Goal: Task Accomplishment & Management: Manage account settings

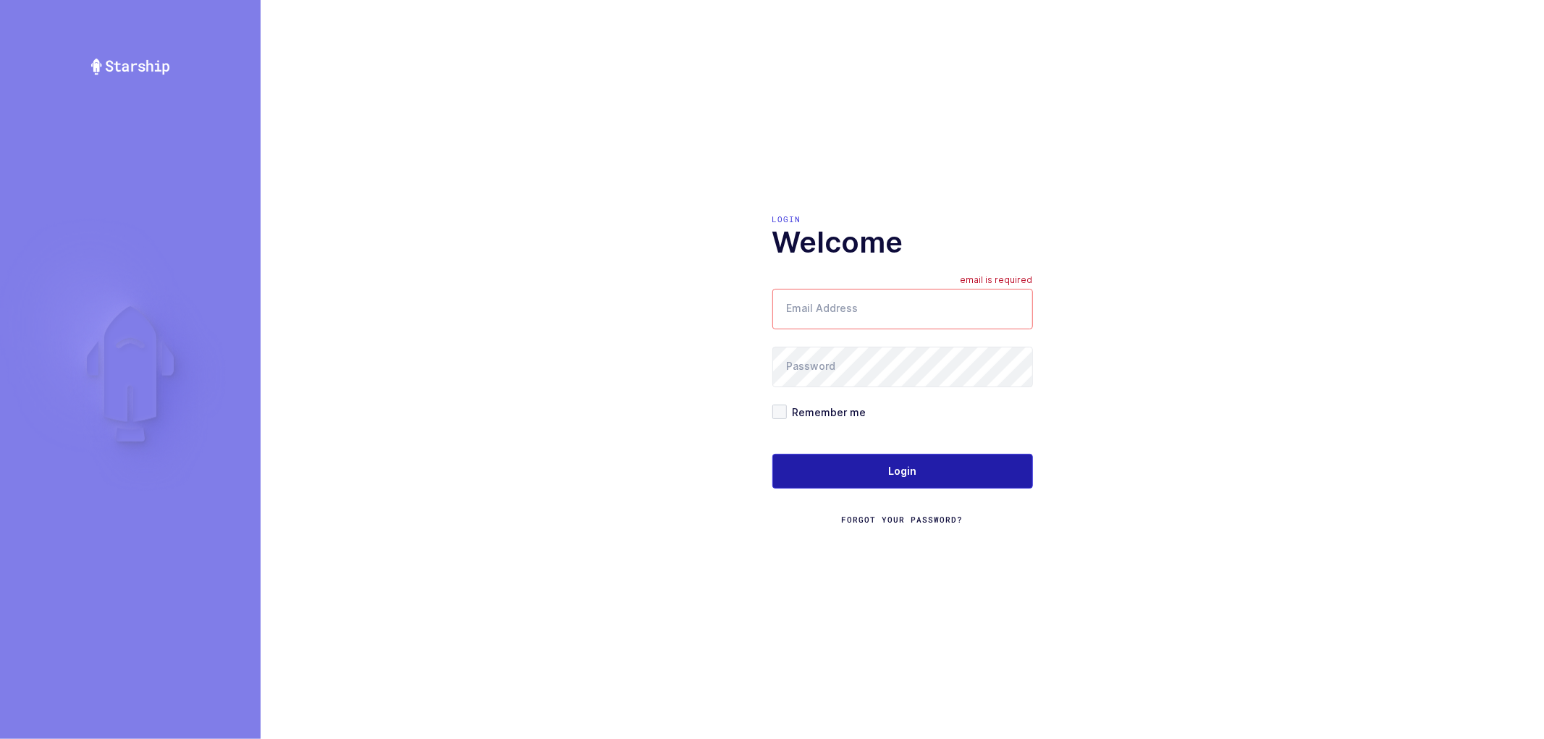
type input "[PERSON_NAME][EMAIL_ADDRESS][DOMAIN_NAME]"
click at [908, 469] on span "Login" at bounding box center [902, 471] width 28 height 14
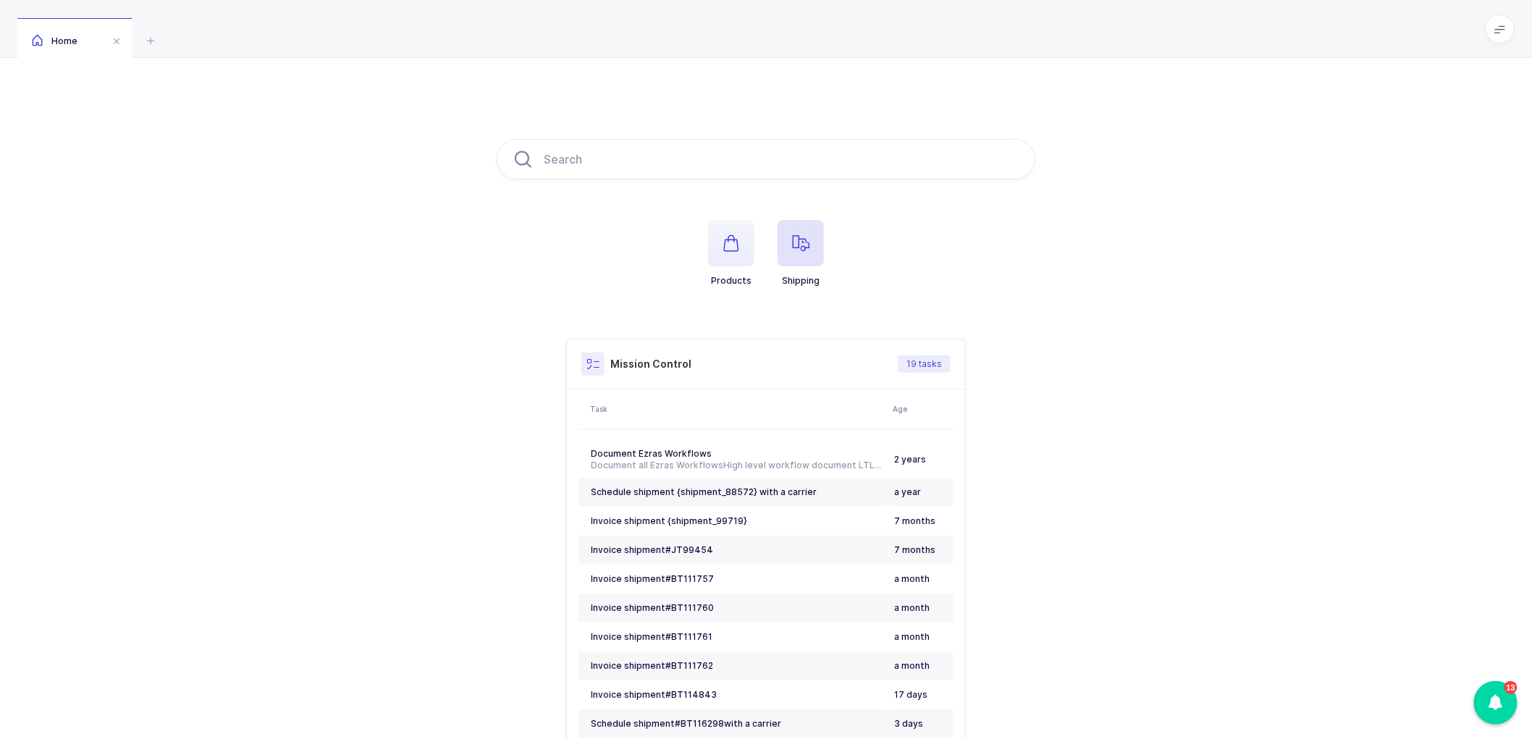
click at [804, 251] on span "button" at bounding box center [801, 243] width 46 height 46
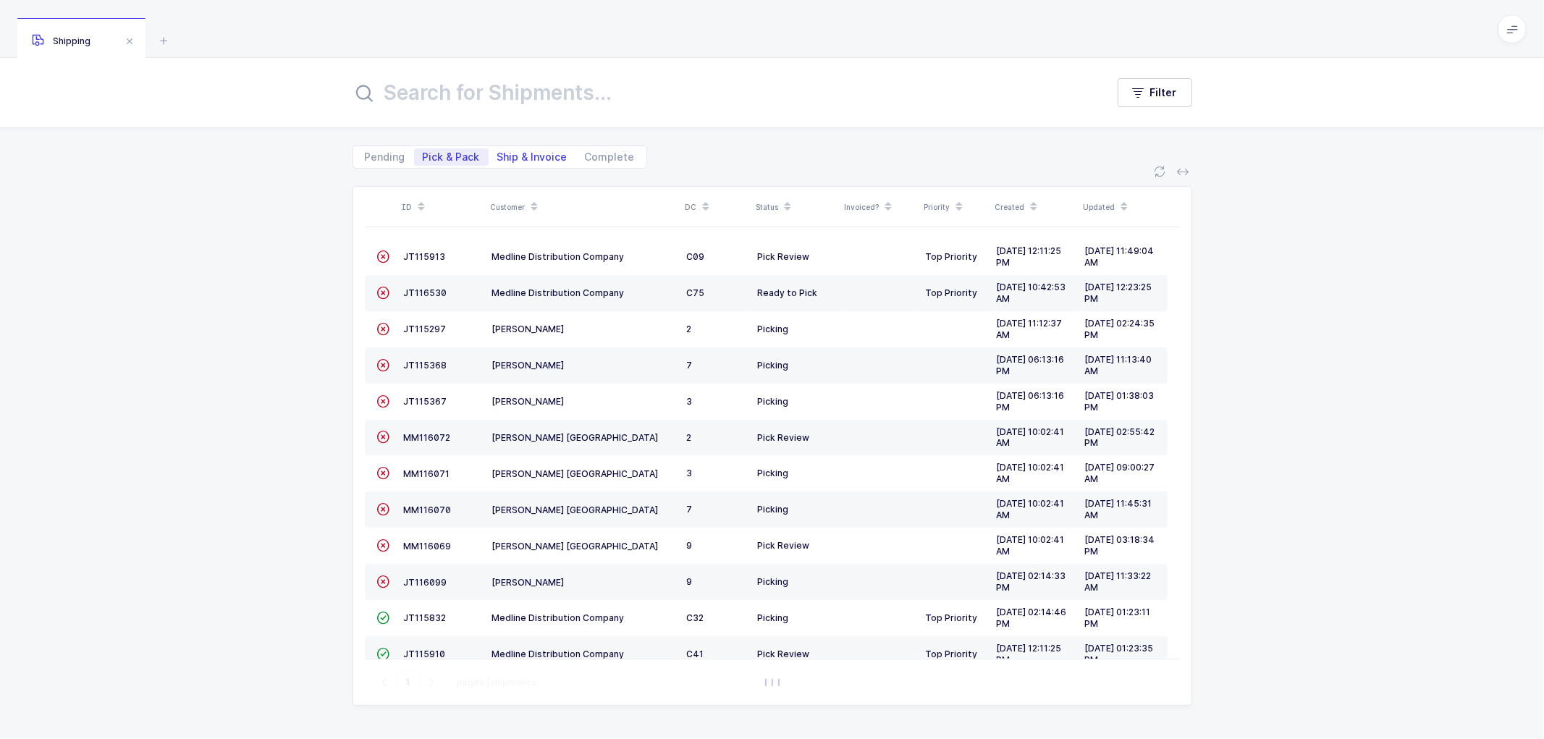
click at [523, 148] on span "Ship & Invoice" at bounding box center [533, 156] width 88 height 17
click at [498, 148] on input "Ship & Invoice" at bounding box center [493, 152] width 9 height 9
radio input "true"
radio input "false"
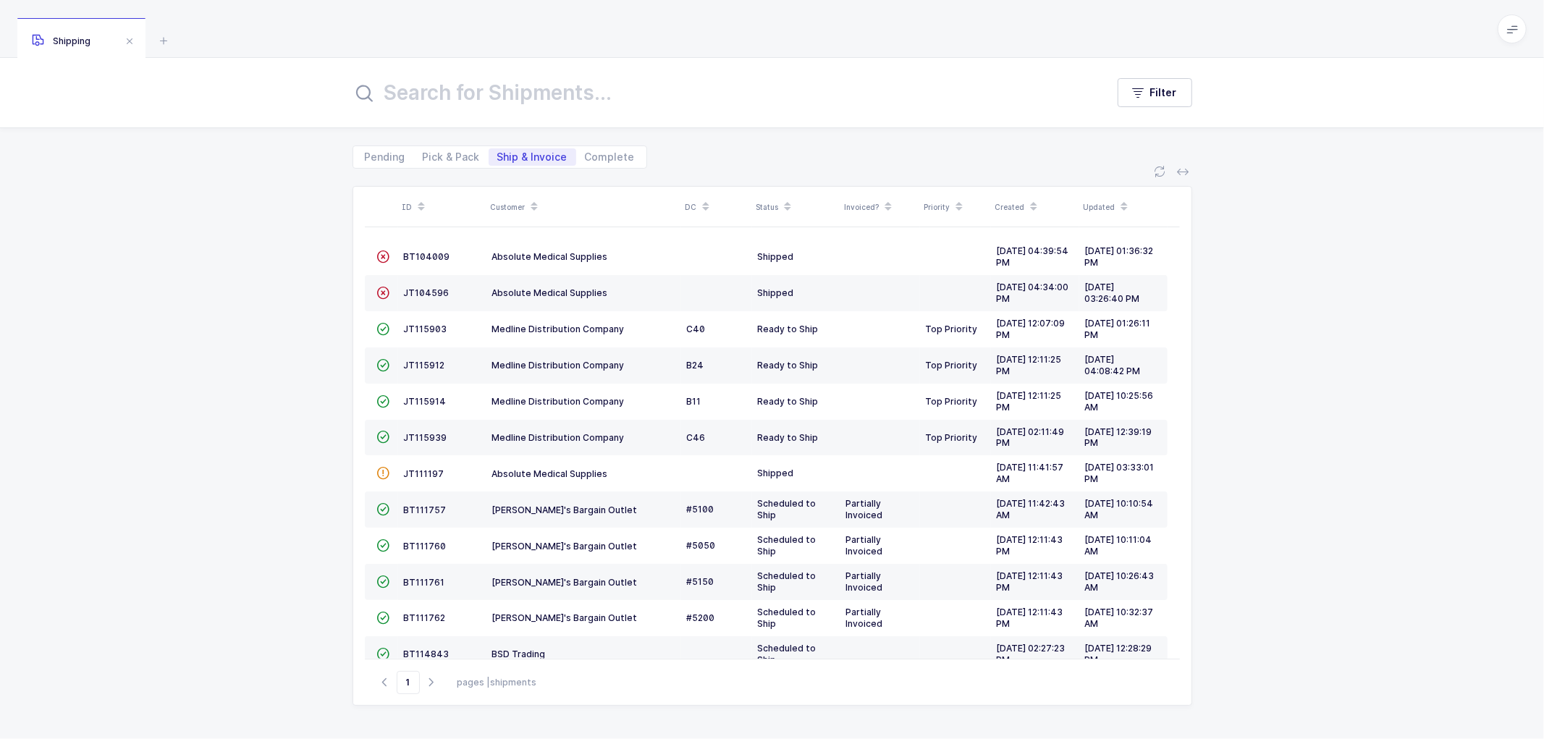
click at [523, 156] on span "Ship & Invoice" at bounding box center [532, 157] width 70 height 10
click at [498, 156] on input "Ship & Invoice" at bounding box center [493, 152] width 9 height 9
click at [534, 200] on icon at bounding box center [534, 201] width 7 height 7
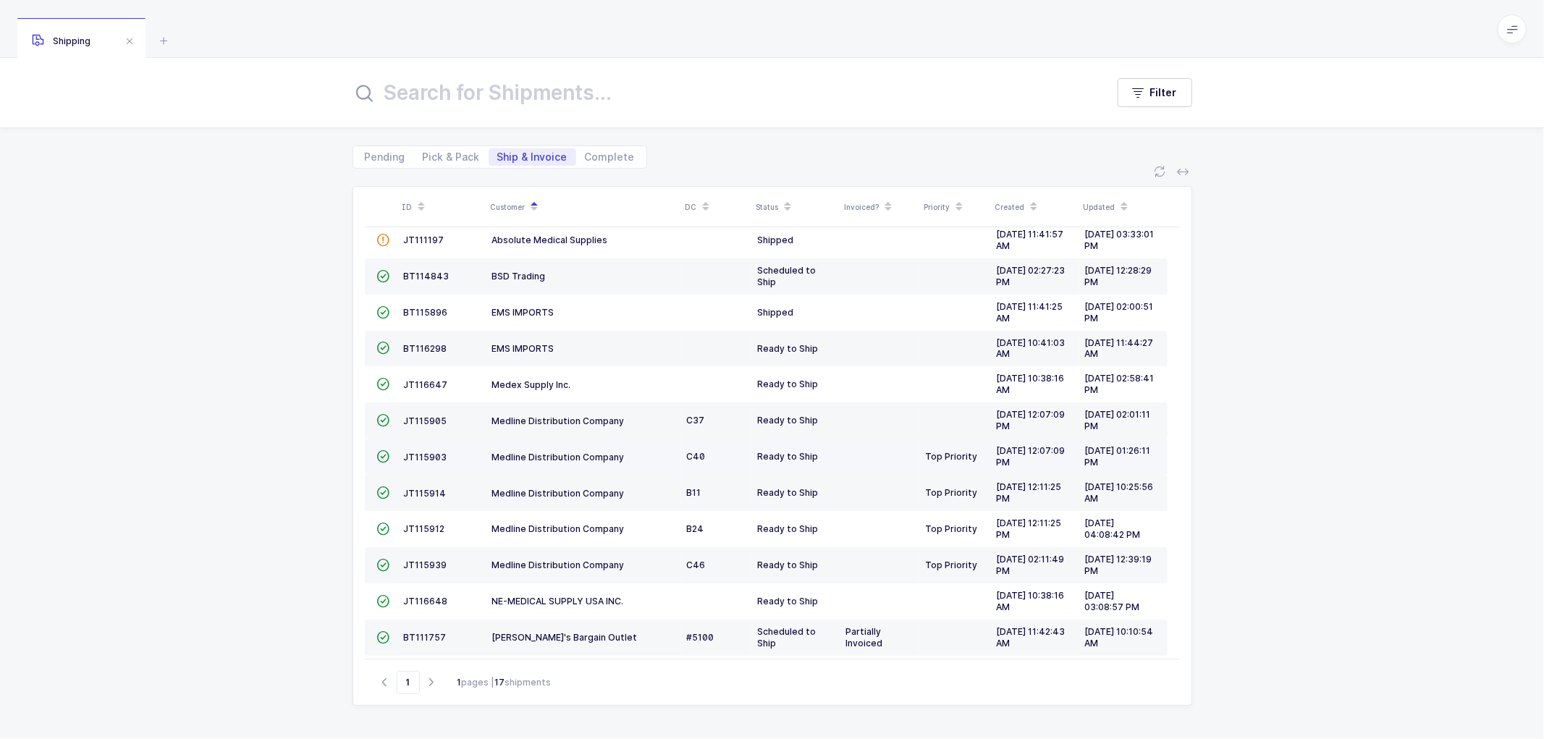
scroll to position [161, 0]
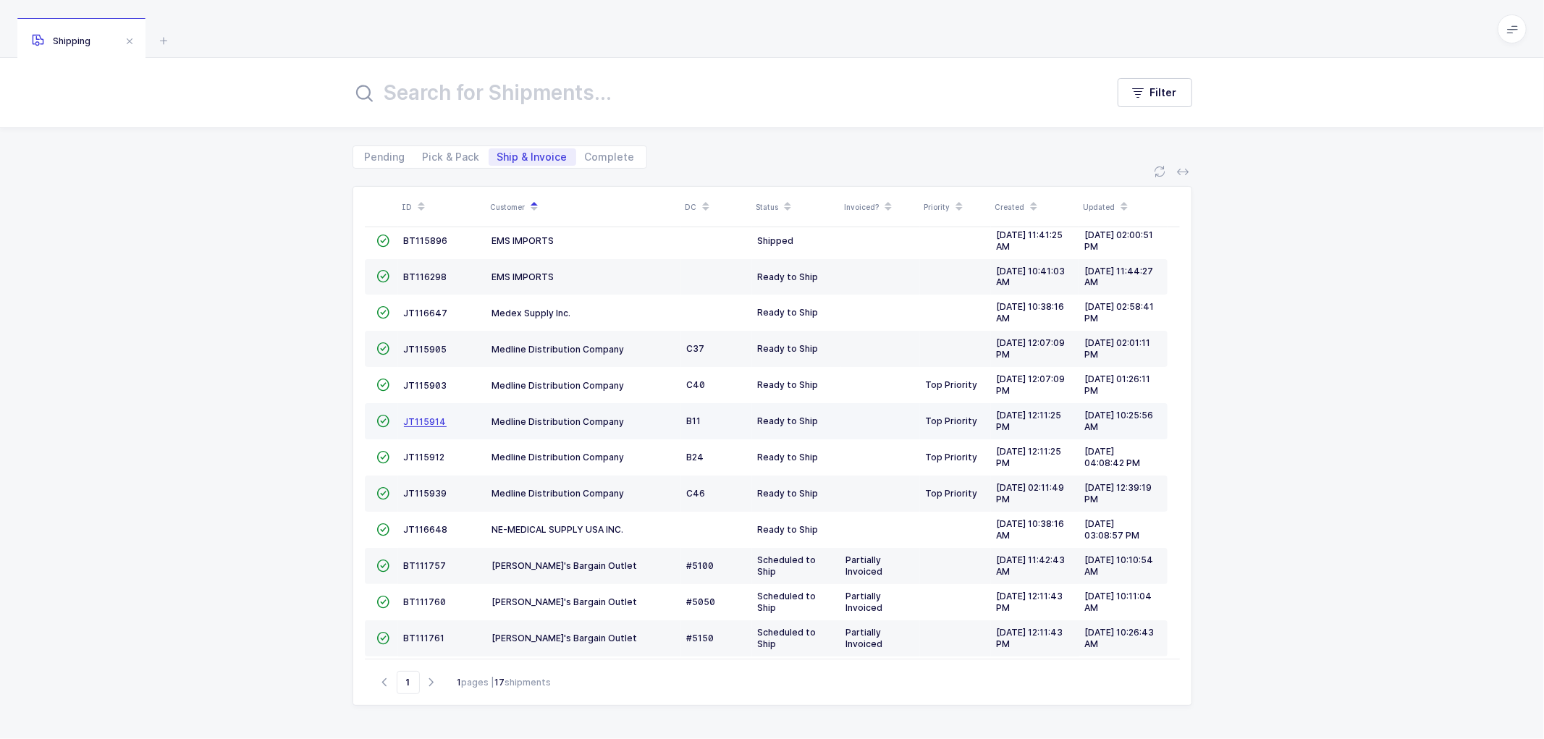
click at [423, 418] on span "JT115914" at bounding box center [425, 421] width 43 height 11
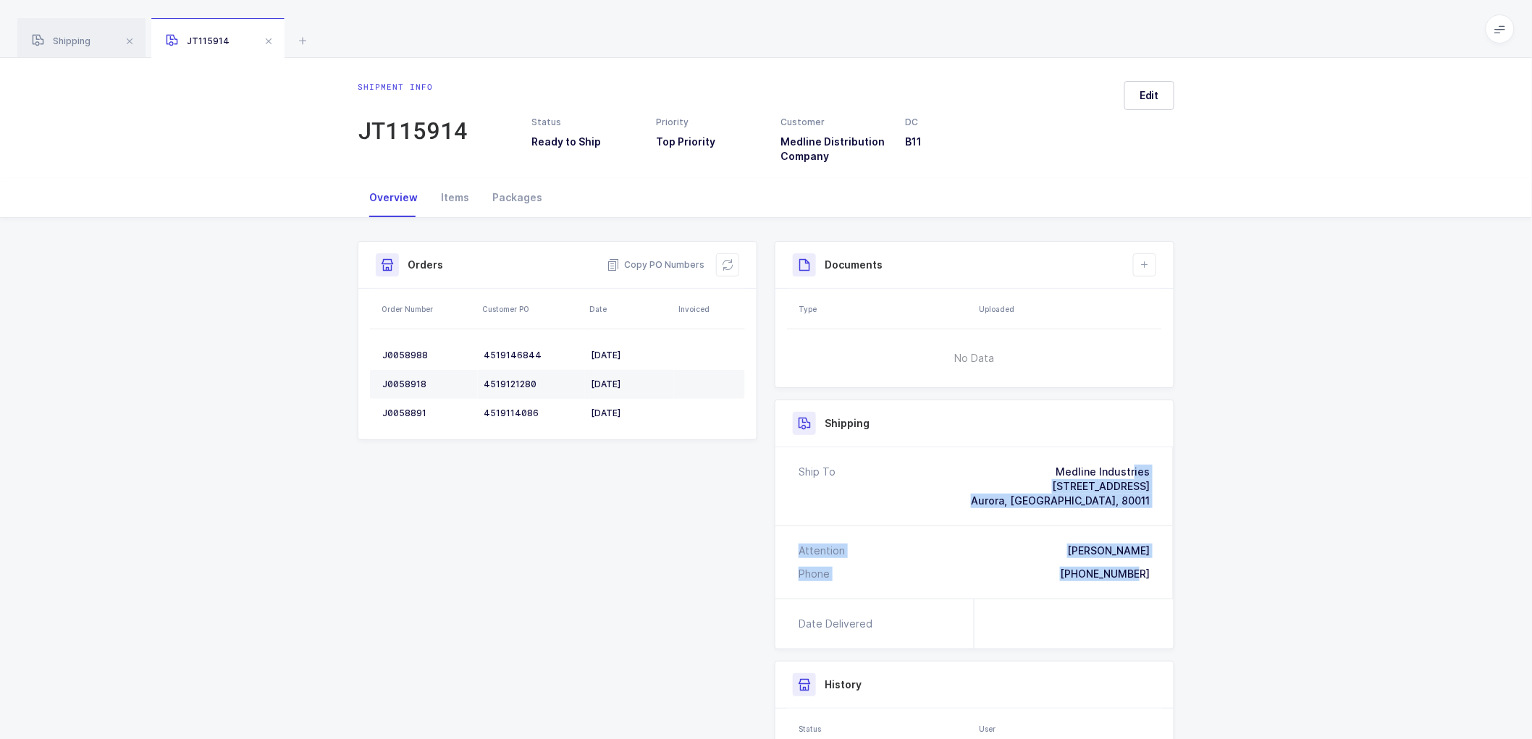
drag, startPoint x: 1159, startPoint y: 577, endPoint x: 1045, endPoint y: 457, distance: 165.9
click at [1045, 457] on div "Ship To Medline Industries 21111 E. 36th Drive Aurora, CO, 80011 Attention Omar…" at bounding box center [974, 522] width 398 height 151
copy div "Medline Industries 21111 E. 36th Drive Aurora, CO, 80011 Attention Omar Guevara…"
click at [659, 259] on span "Copy PO Numbers" at bounding box center [656, 265] width 98 height 14
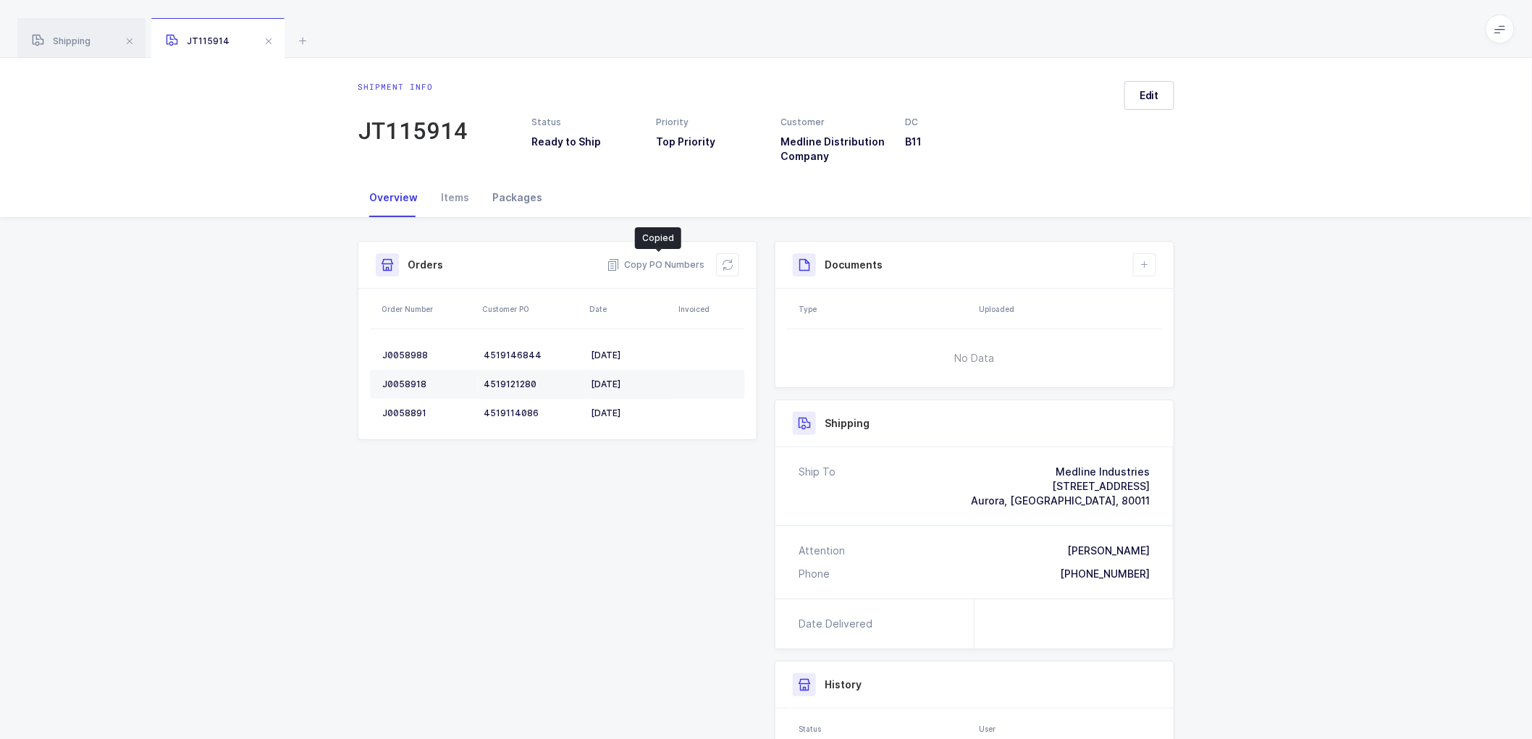
click at [513, 193] on div "Packages" at bounding box center [517, 197] width 73 height 39
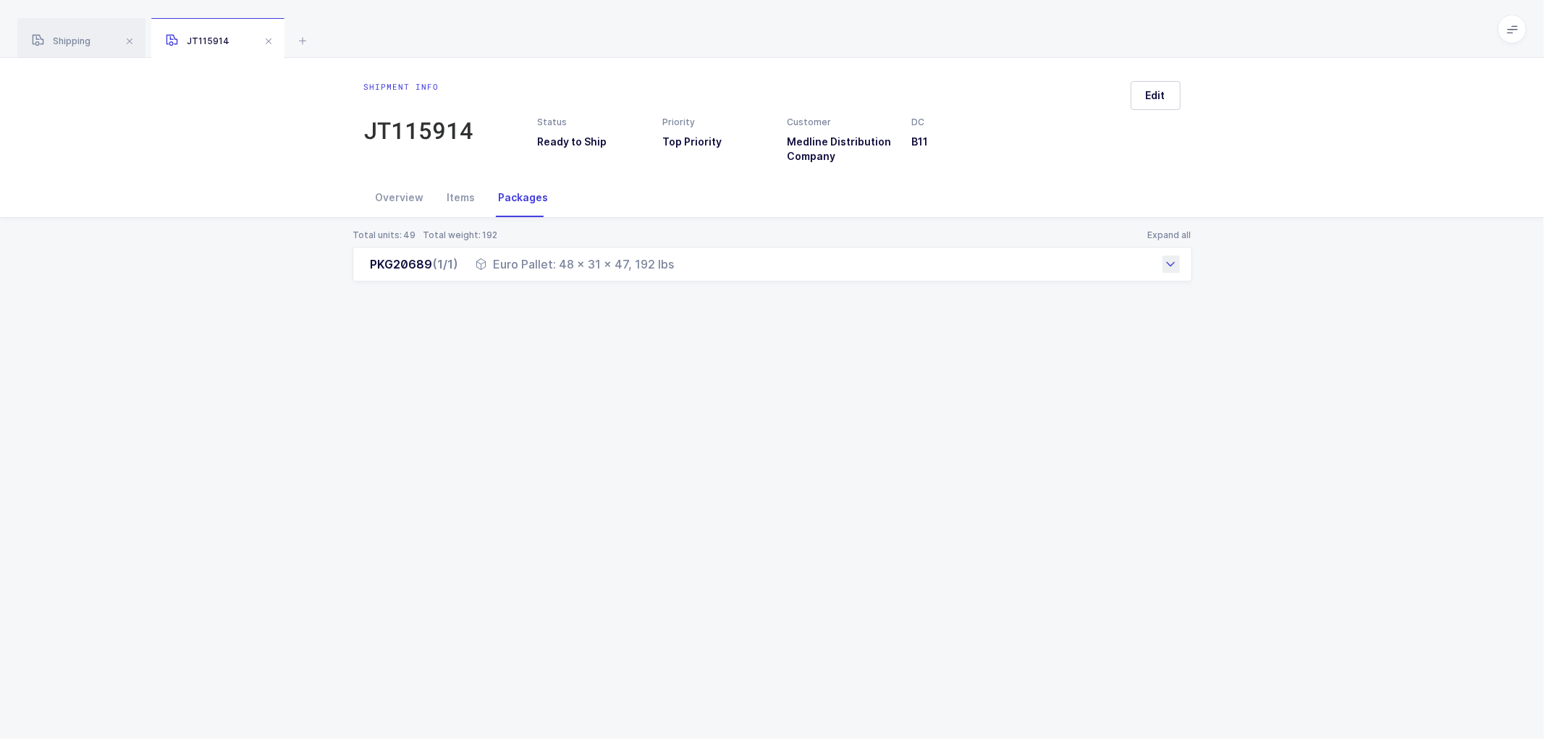
drag, startPoint x: 366, startPoint y: 269, endPoint x: 691, endPoint y: 272, distance: 325.1
click at [691, 272] on div "PKG20689 (1/1) Euro Pallet: 48 x 31 x 47, 192 lbs" at bounding box center [773, 264] width 840 height 35
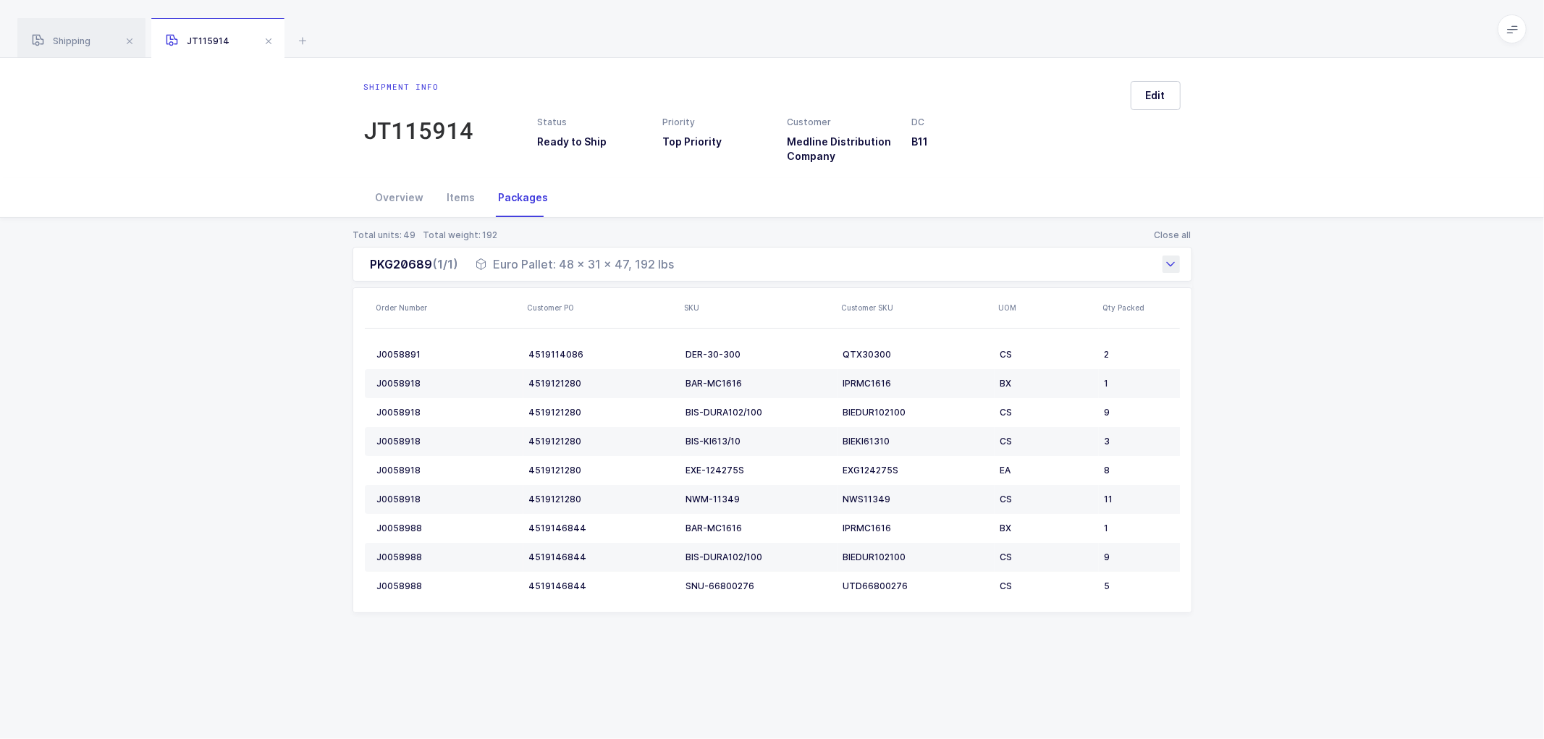
copy div "PKG20689 (1/1) Euro Pallet: 48 x 31 x 47, 192 lbs"
drag, startPoint x: 196, startPoint y: 341, endPoint x: 236, endPoint y: 278, distance: 74.5
click at [203, 337] on div "Total units: 49 Total weight: 192 Close all PKG20689 (1/1) Euro Pallet: 48 x 31…" at bounding box center [772, 439] width 1521 height 442
click at [73, 37] on span "Shipping" at bounding box center [61, 40] width 59 height 11
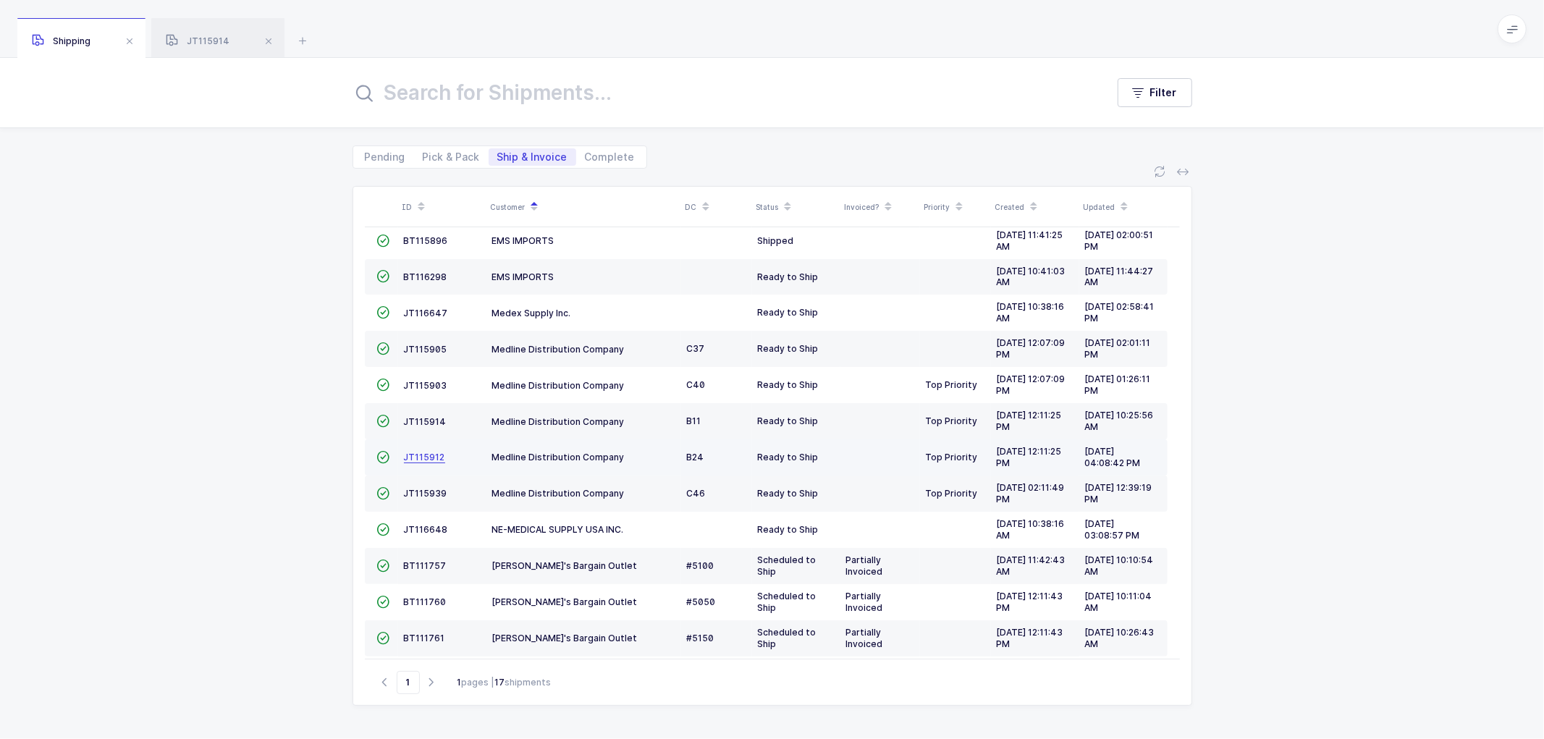
click at [421, 455] on span "JT115912" at bounding box center [424, 457] width 41 height 11
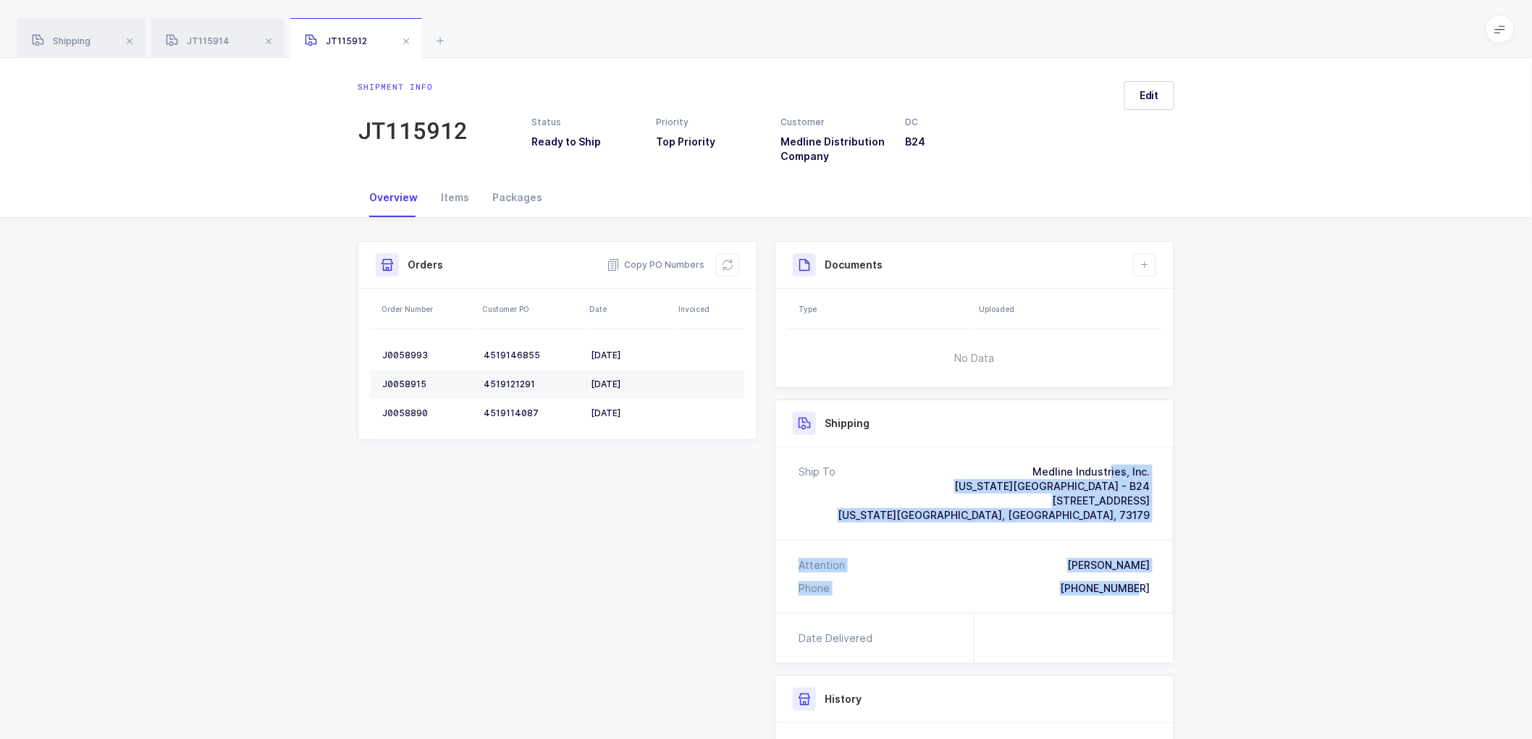
drag, startPoint x: 1155, startPoint y: 597, endPoint x: 1009, endPoint y: 467, distance: 195.4
click at [1009, 467] on div "Ship To Medline Industries, Inc. Oklahoma City Branch - B24 8001 SW 47th Street…" at bounding box center [974, 530] width 398 height 166
copy div "Medline Industries, Inc. Oklahoma City Branch - B24 8001 SW 47th Street Oklahom…"
click at [647, 261] on span "Copy PO Numbers" at bounding box center [656, 265] width 98 height 14
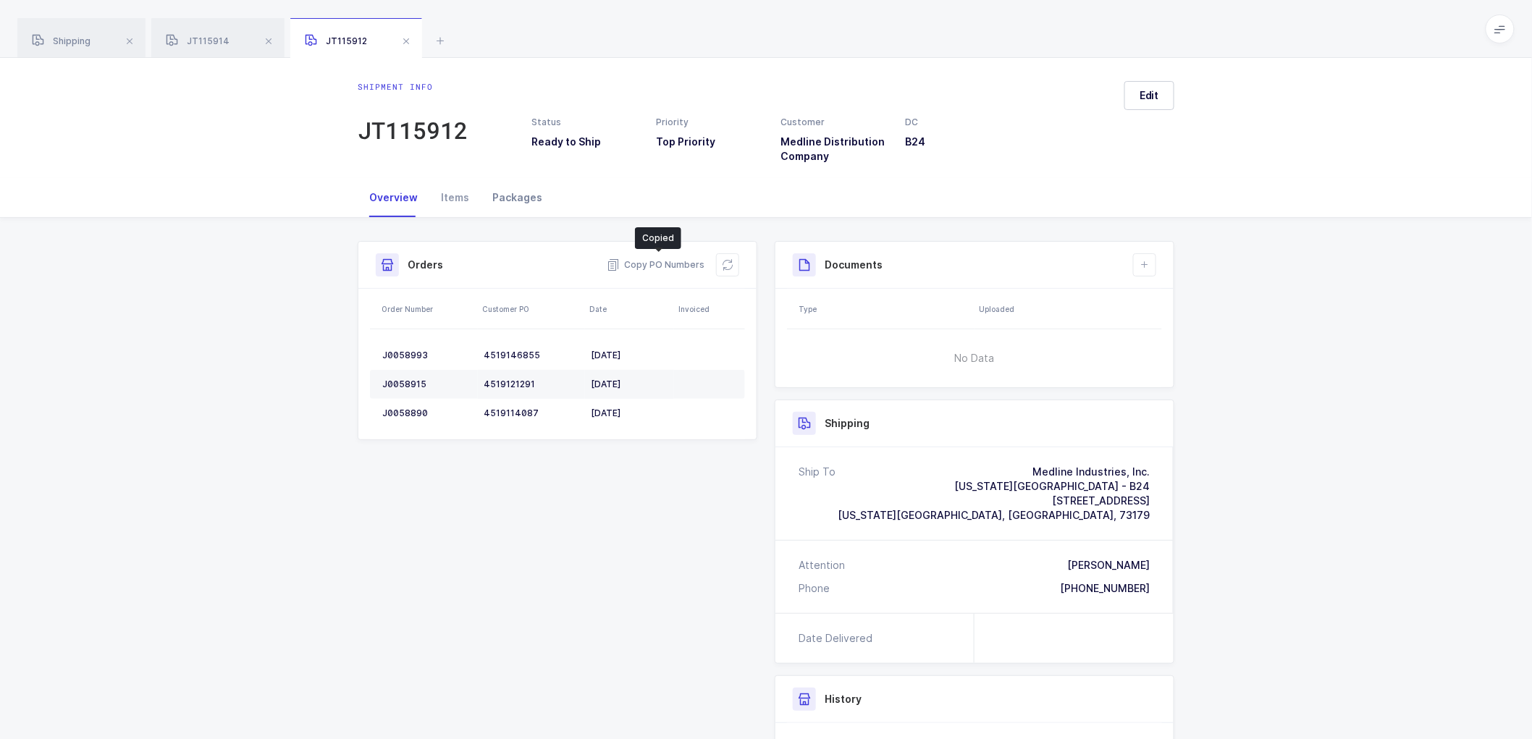
click at [517, 192] on div "Packages" at bounding box center [517, 197] width 73 height 39
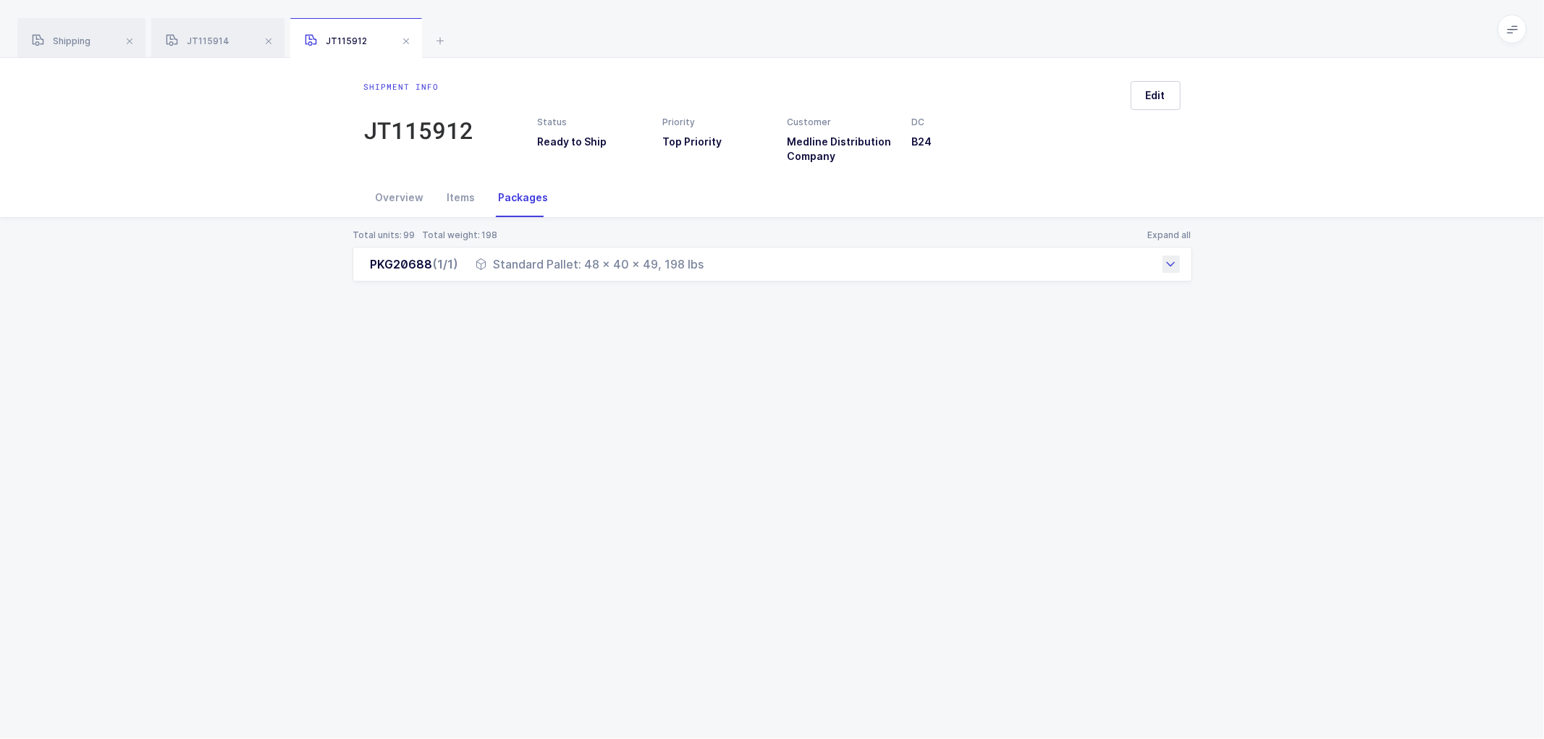
drag, startPoint x: 366, startPoint y: 265, endPoint x: 720, endPoint y: 281, distance: 355.1
click at [720, 281] on div "PKG20688 (1/1) Standard Pallet: 48 x 40 x 49, 198 lbs" at bounding box center [773, 264] width 840 height 35
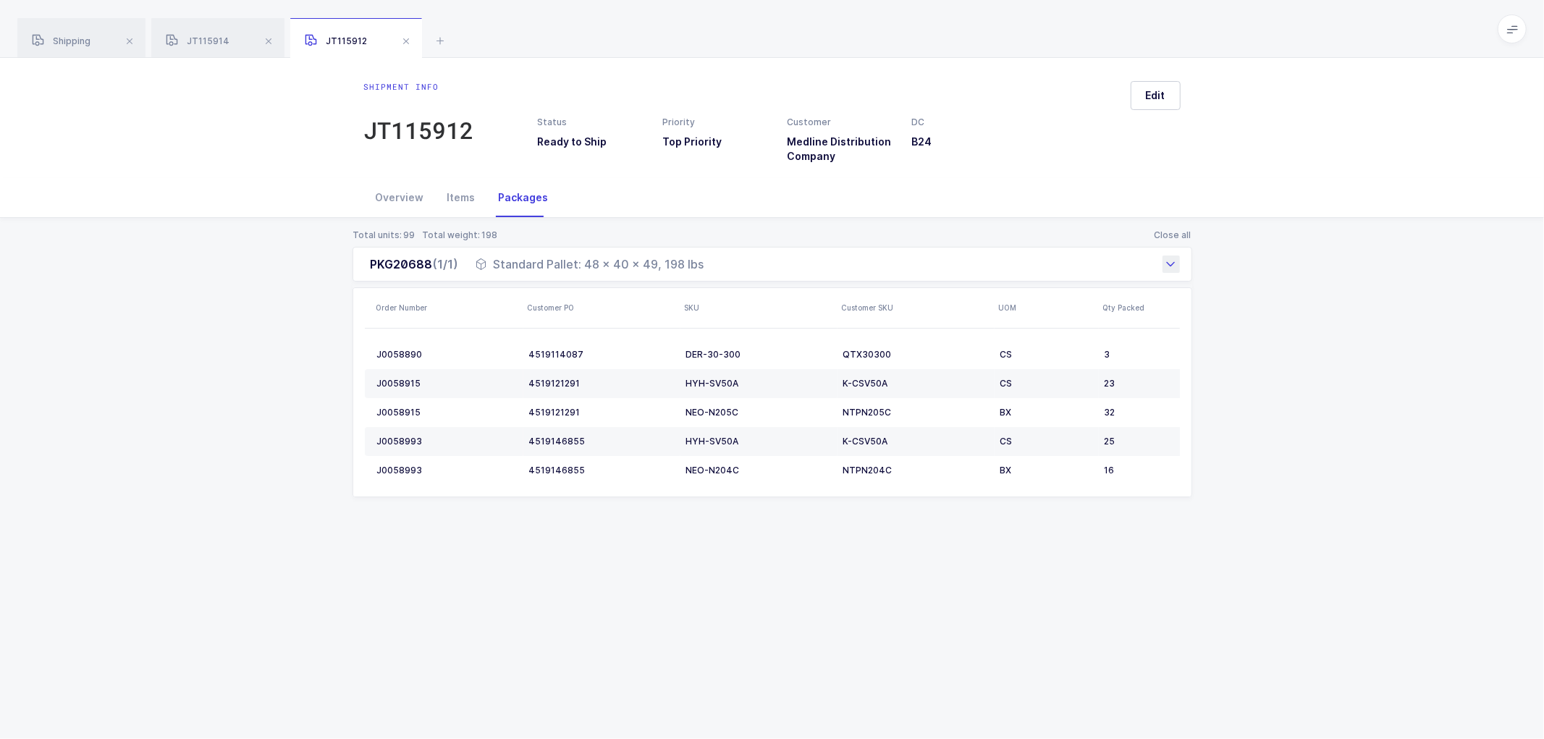
copy div "PKG20688 (1/1) Standard Pallet: 48 x 40 x 49, 198 lbs"
drag, startPoint x: 67, startPoint y: 44, endPoint x: 110, endPoint y: 48, distance: 42.9
click at [67, 43] on span "Shipping" at bounding box center [61, 40] width 59 height 11
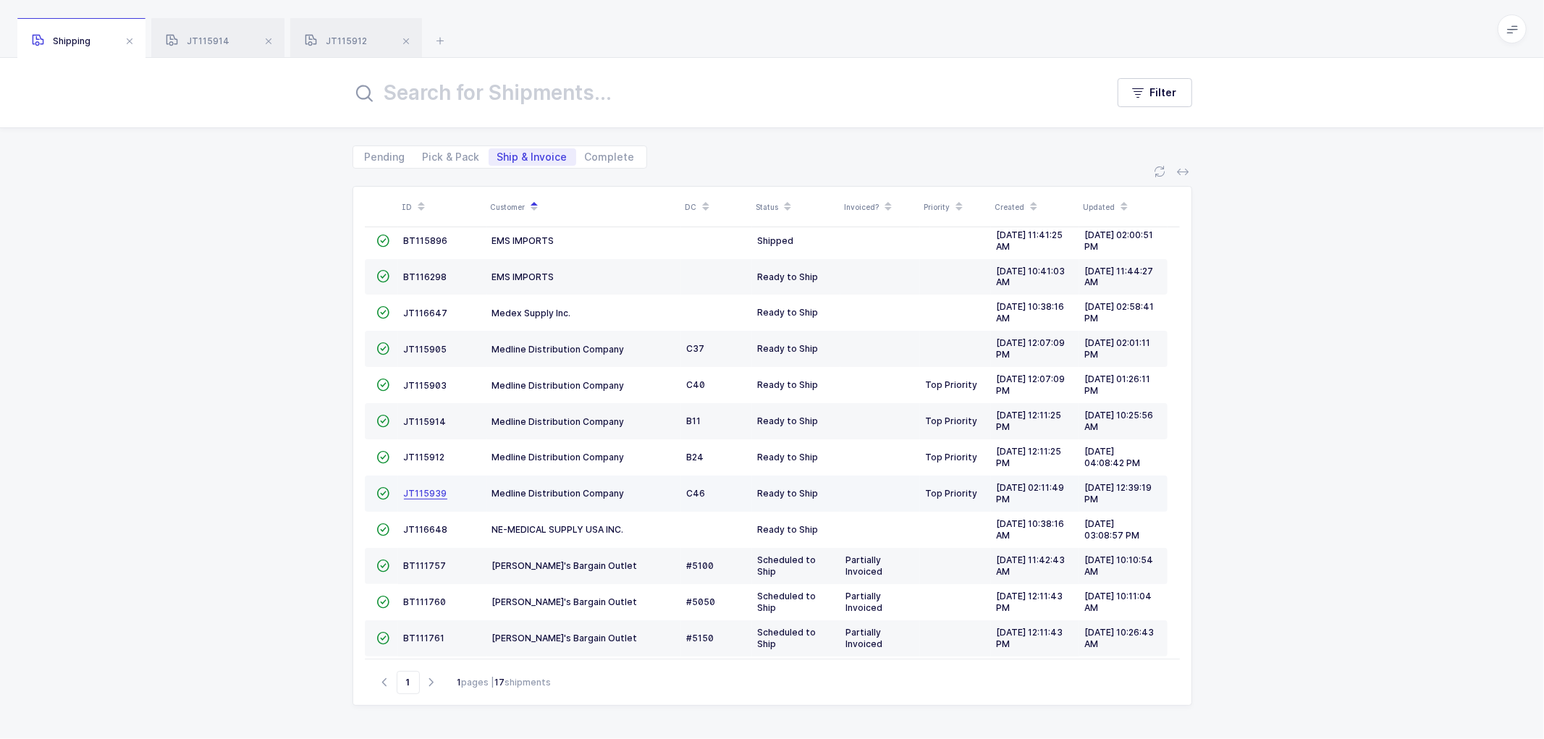
click at [421, 489] on span "JT115939" at bounding box center [425, 493] width 43 height 11
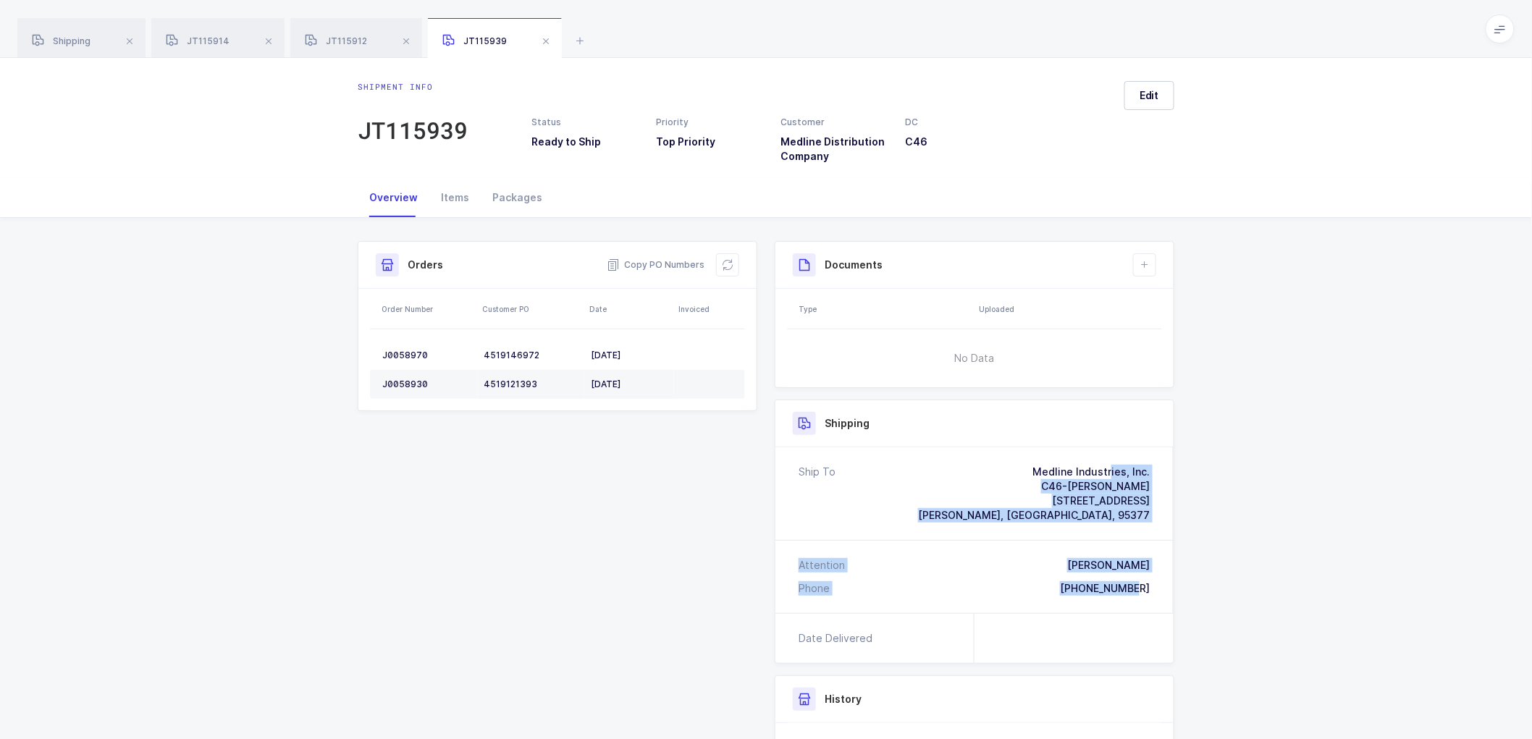
drag, startPoint x: 1161, startPoint y: 590, endPoint x: 996, endPoint y: 458, distance: 210.6
click at [996, 458] on div "Ship To Medline Industries, Inc. C46-TRACY 5701 PROMONTORY PARKWAY TRACY, CA, 9…" at bounding box center [974, 530] width 398 height 166
copy div "Medline Industries, Inc. C46-TRACY 5701 PROMONTORY PARKWAY TRACY, CA, 95377 Att…"
drag, startPoint x: 659, startPoint y: 258, endPoint x: 638, endPoint y: 249, distance: 23.0
click at [659, 258] on span "Copy PO Numbers" at bounding box center [656, 265] width 98 height 14
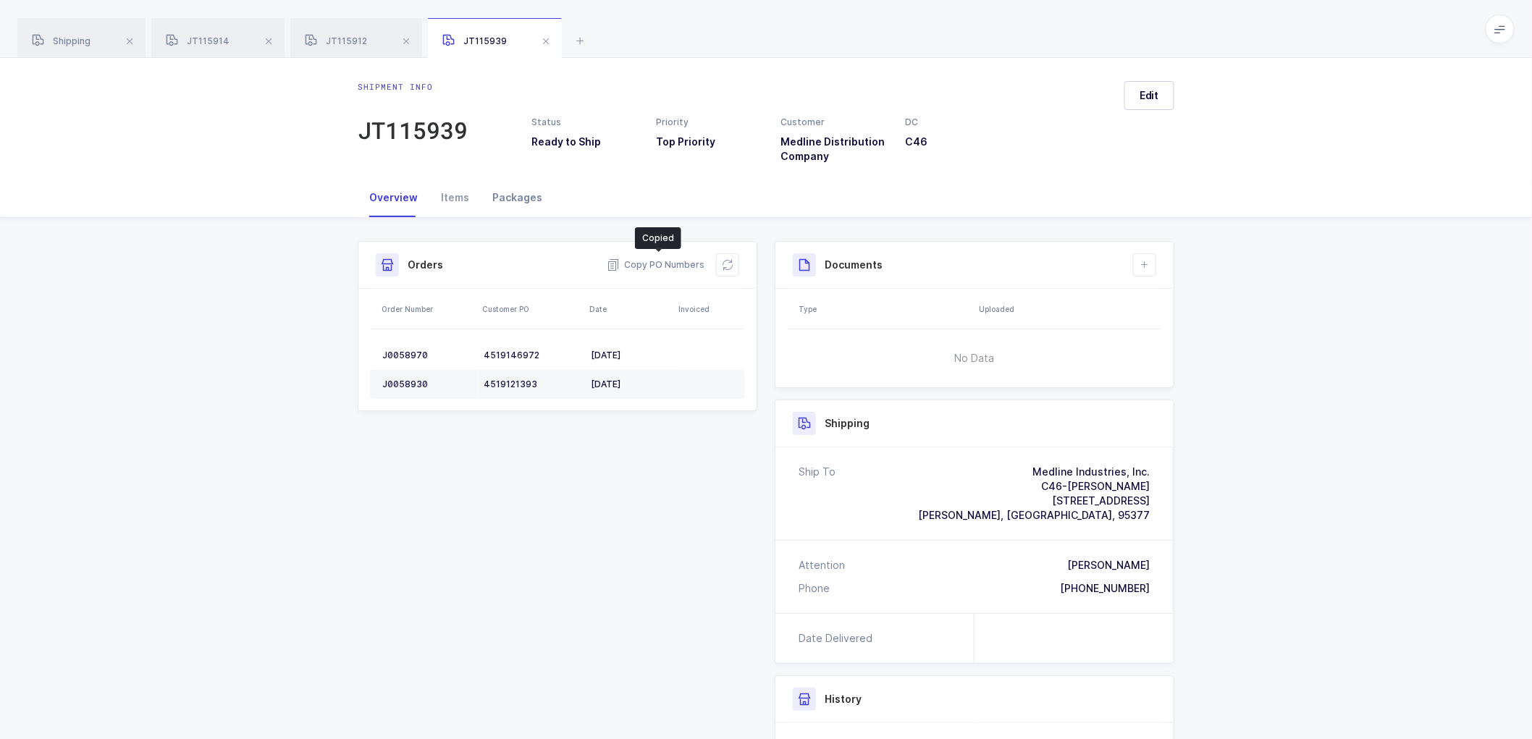
click at [513, 189] on div "Packages" at bounding box center [517, 197] width 73 height 39
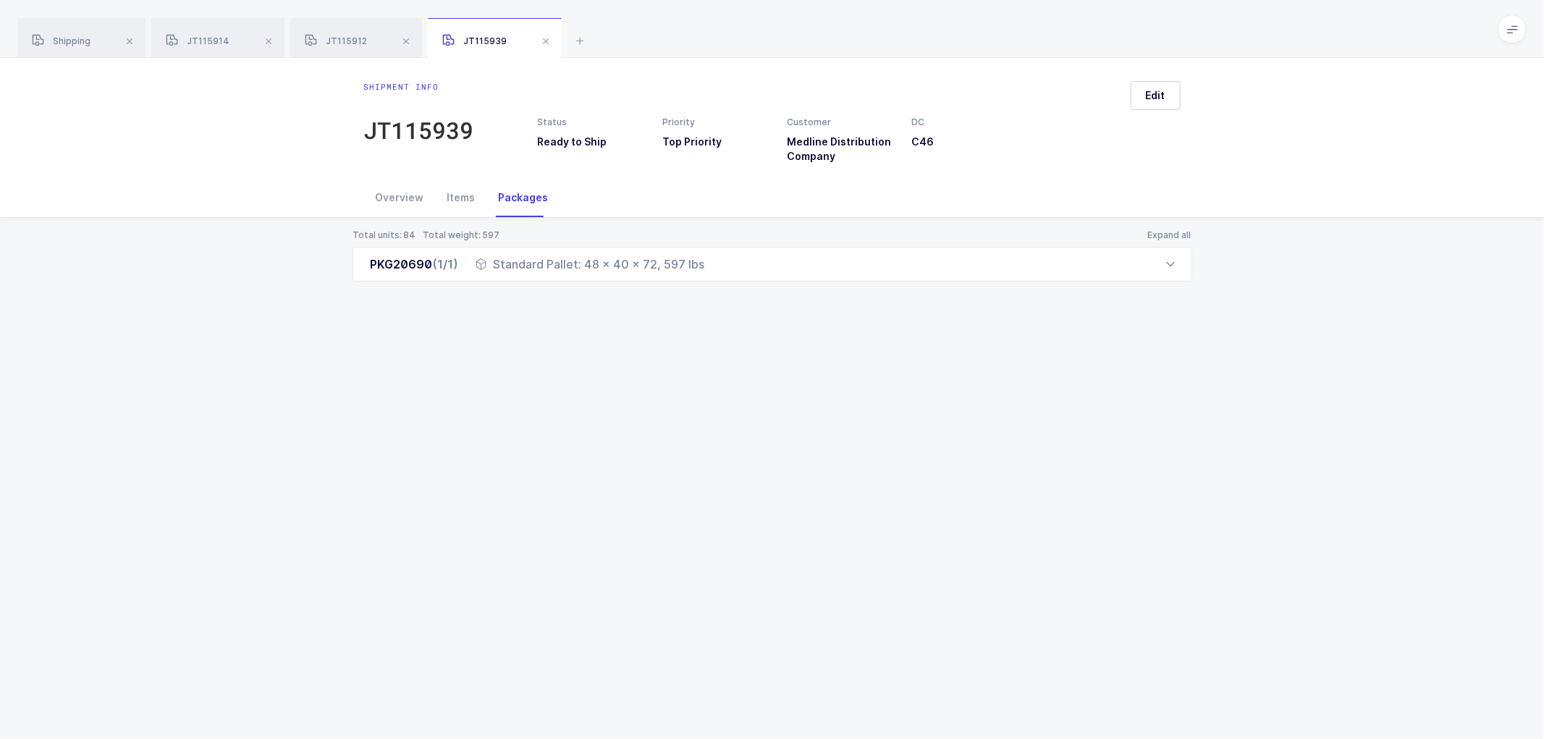
drag, startPoint x: 76, startPoint y: 41, endPoint x: 148, endPoint y: 62, distance: 74.7
click at [76, 41] on span "Shipping" at bounding box center [61, 40] width 59 height 11
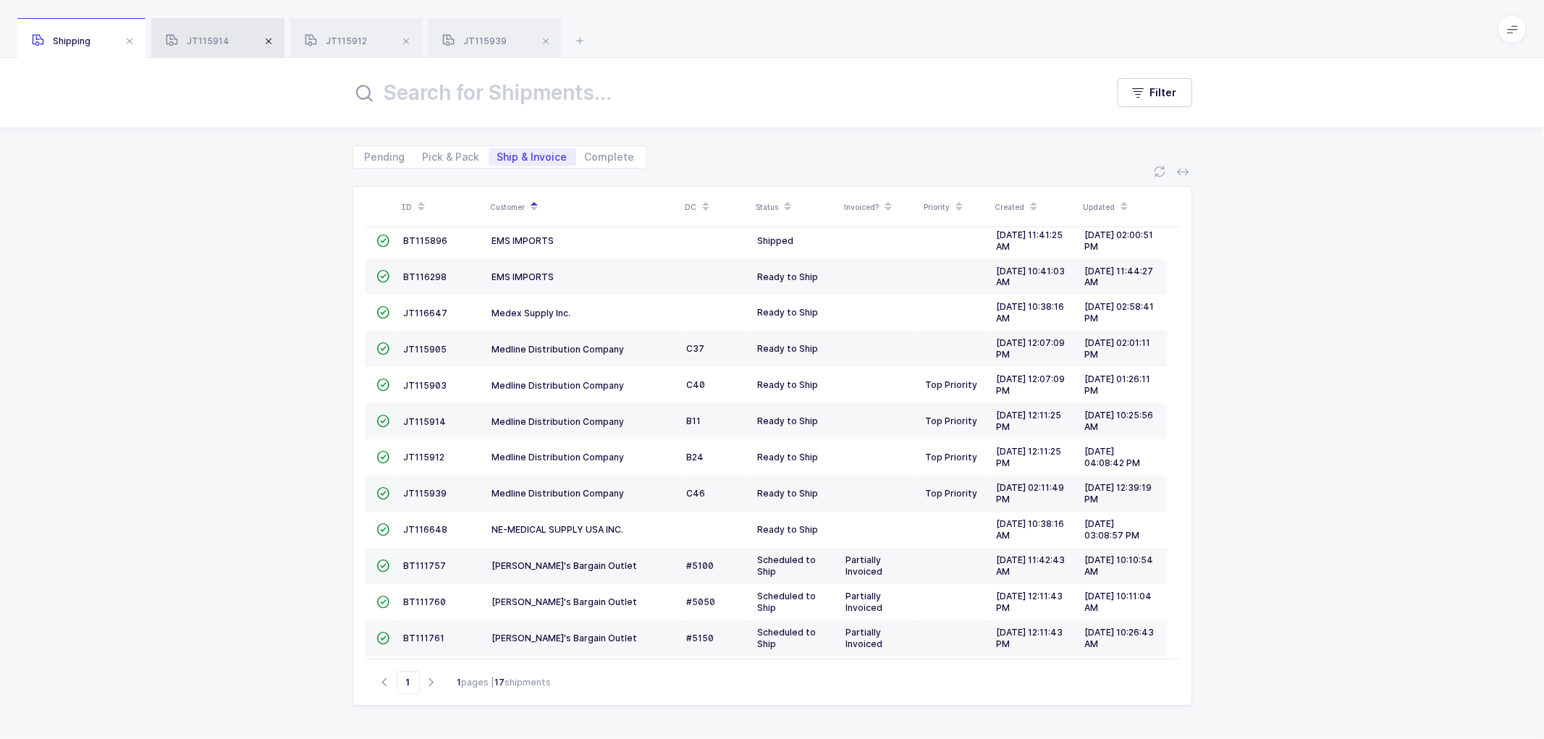
click at [271, 41] on span at bounding box center [268, 41] width 17 height 17
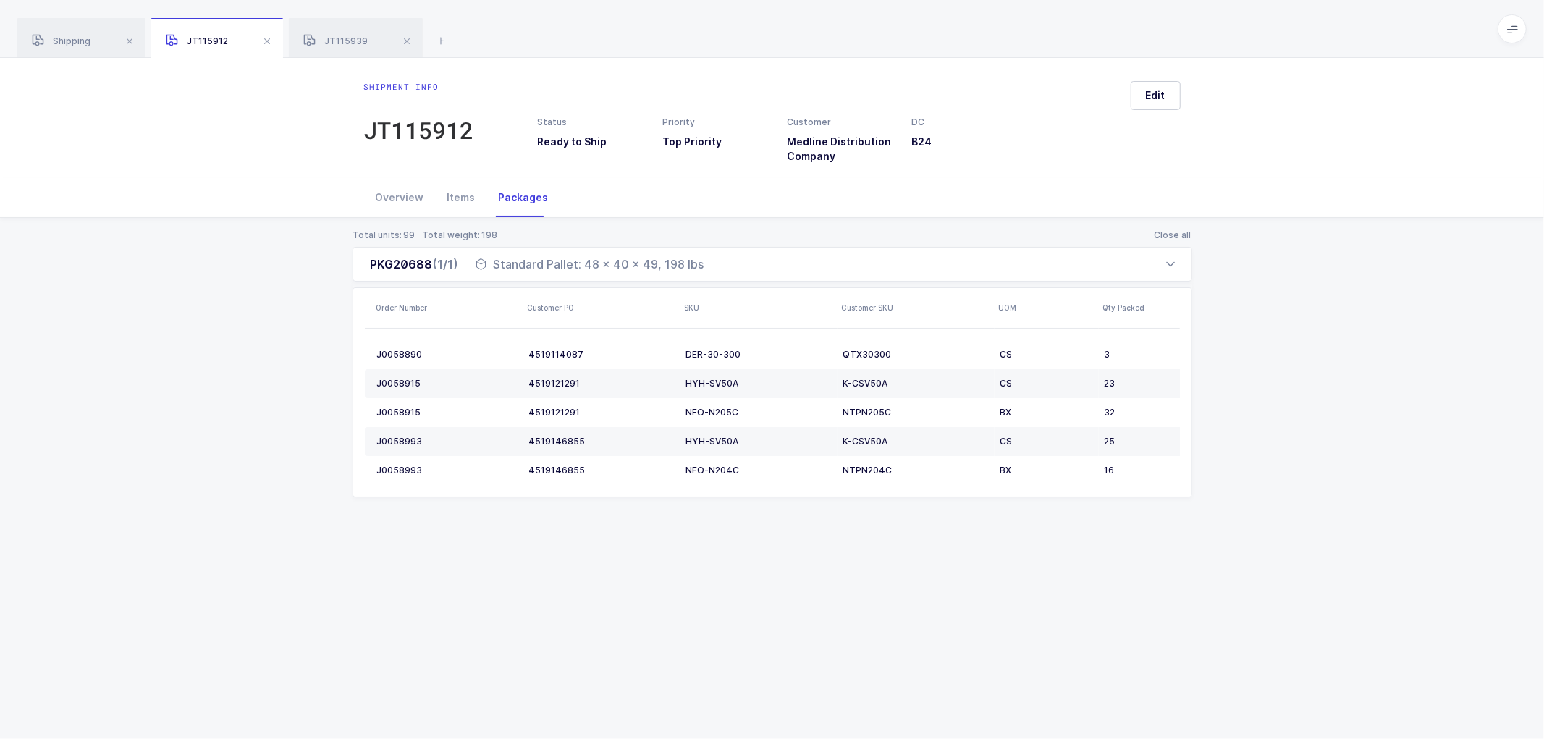
click at [271, 41] on span at bounding box center [266, 41] width 17 height 17
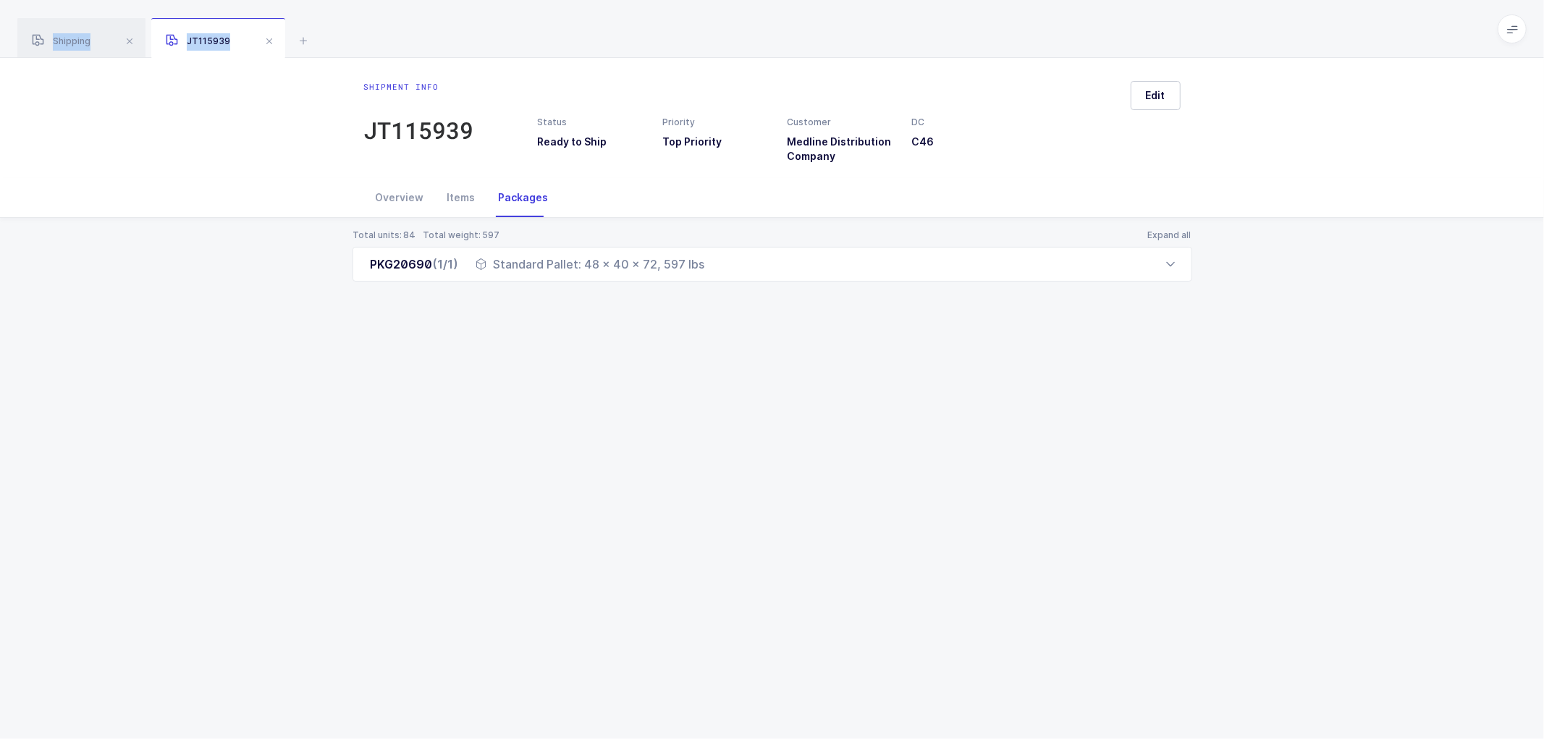
click at [271, 41] on span at bounding box center [269, 41] width 17 height 17
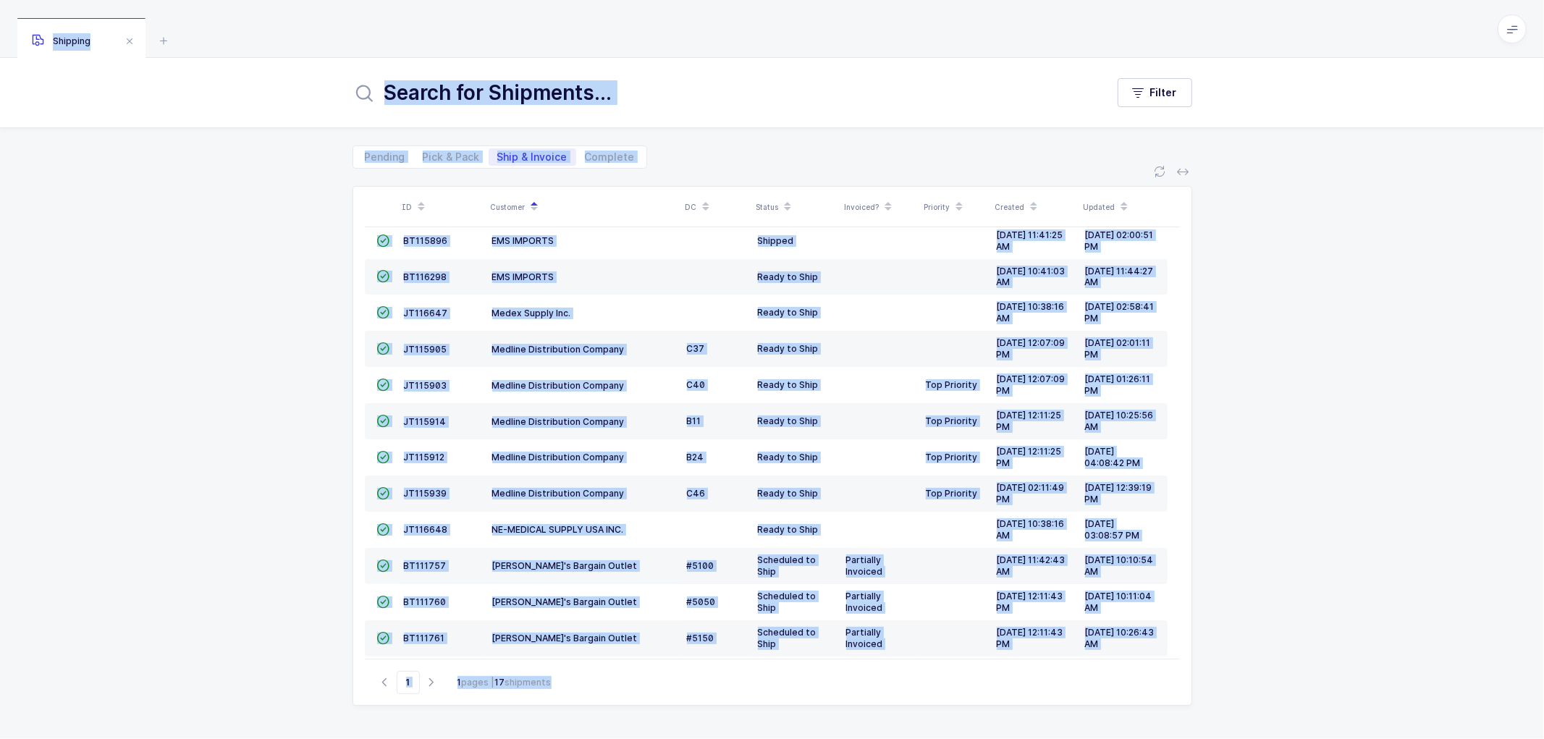
click at [255, 155] on div "Pending Pick & Pack Ship & Invoice Complete" at bounding box center [772, 148] width 1544 height 41
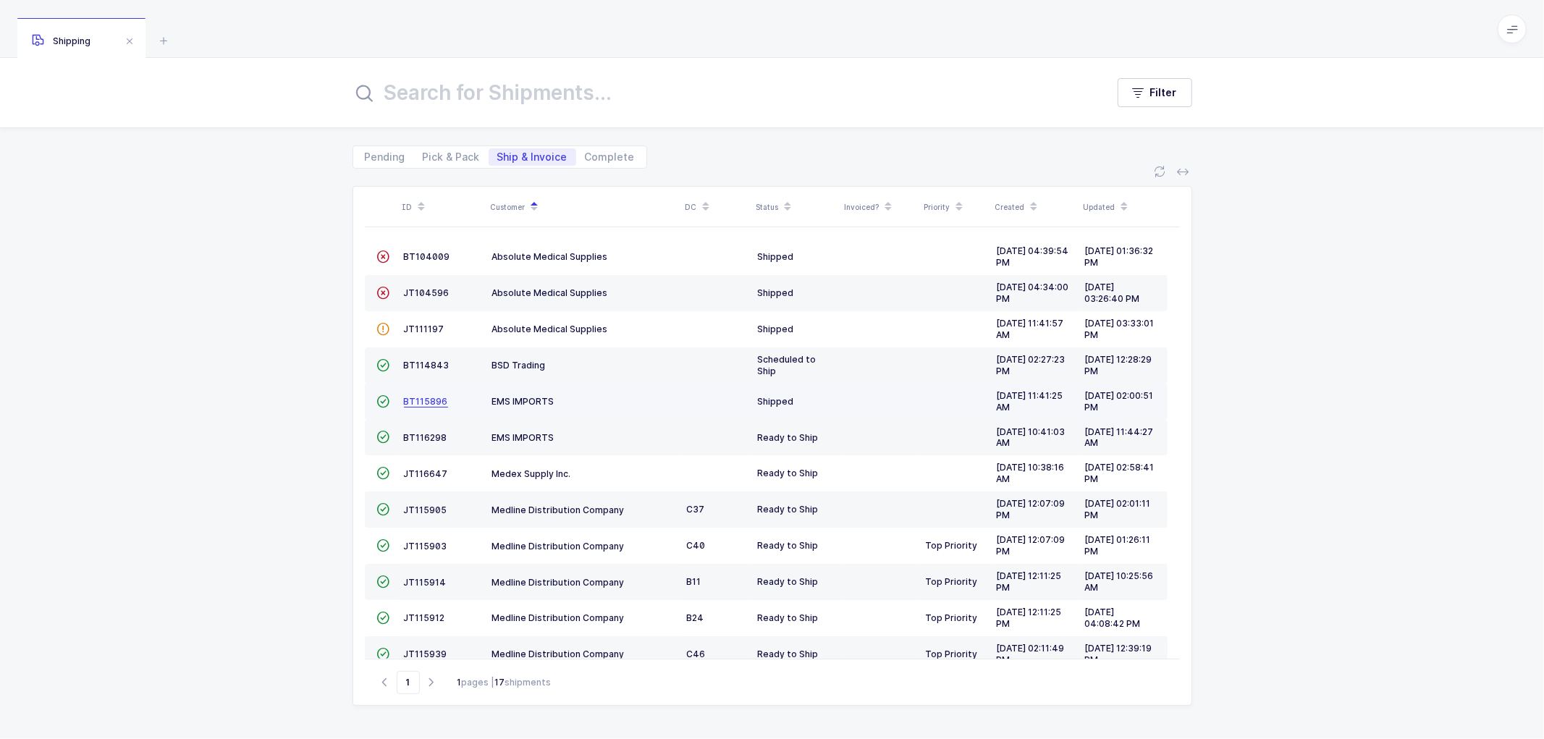
click at [420, 396] on span "BT115896" at bounding box center [426, 401] width 44 height 11
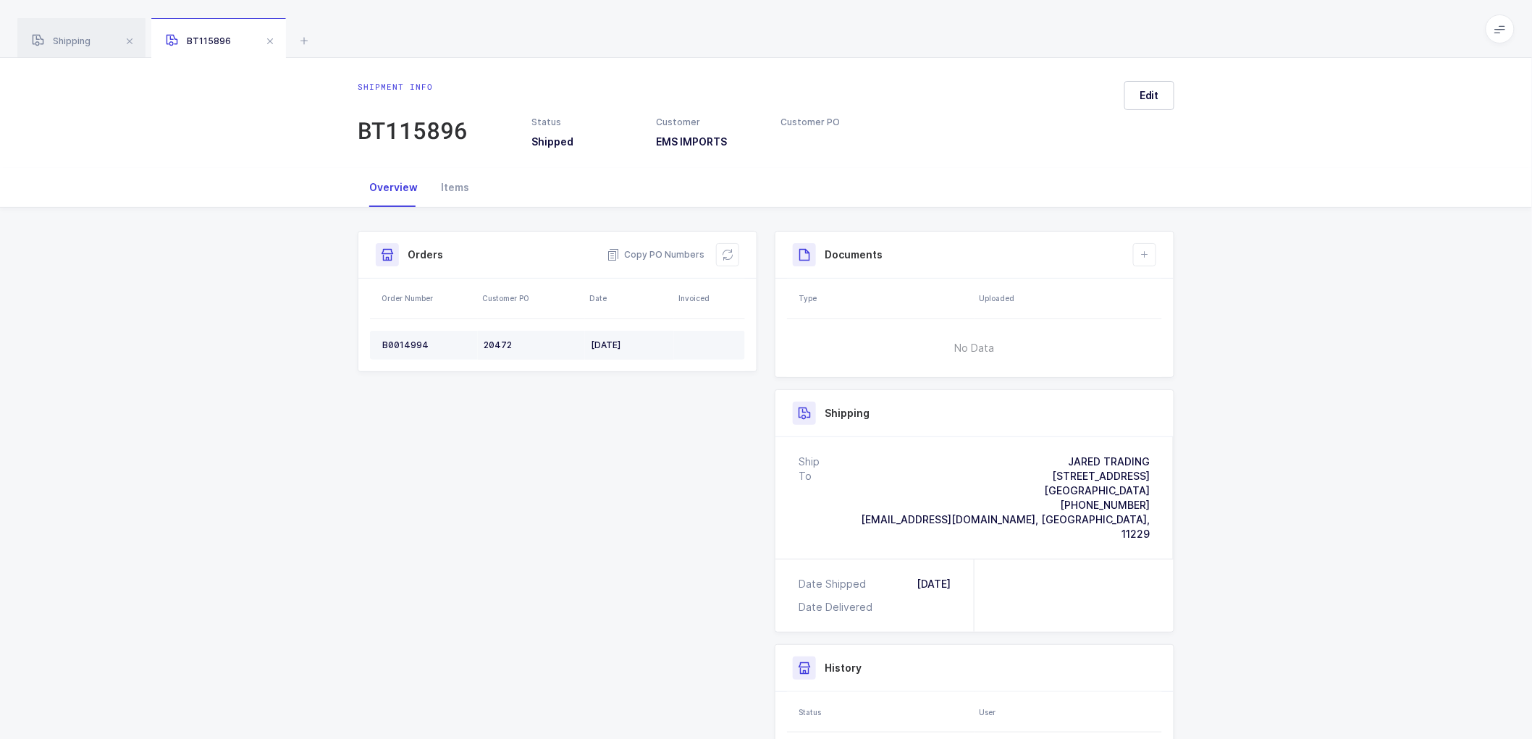
click at [394, 340] on div "B0014994" at bounding box center [427, 346] width 90 height 12
copy div "B0014994"
drag, startPoint x: 61, startPoint y: 32, endPoint x: 285, endPoint y: 148, distance: 251.9
click at [62, 32] on div "Shipping" at bounding box center [81, 38] width 128 height 41
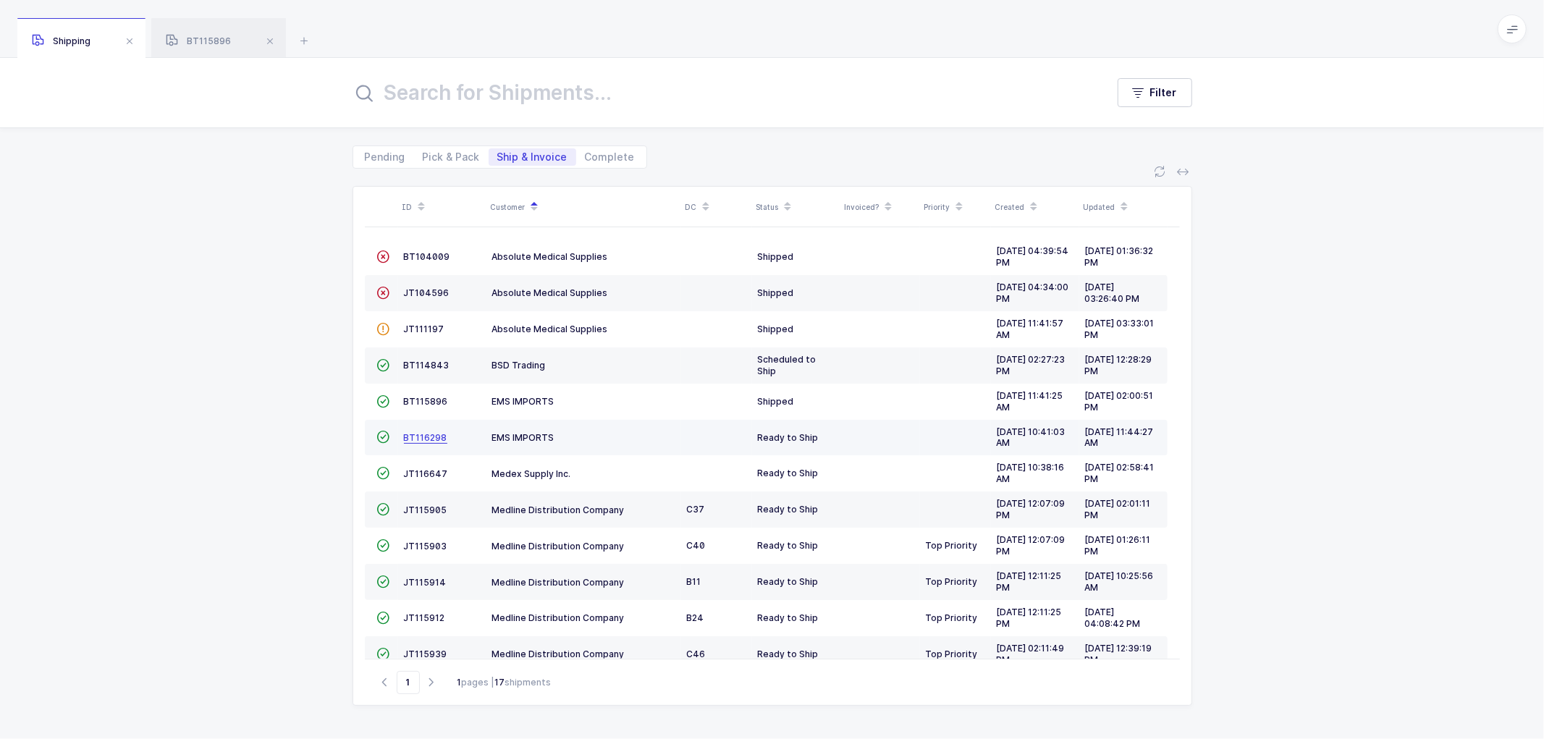
click at [418, 435] on span "BT116298" at bounding box center [425, 437] width 43 height 11
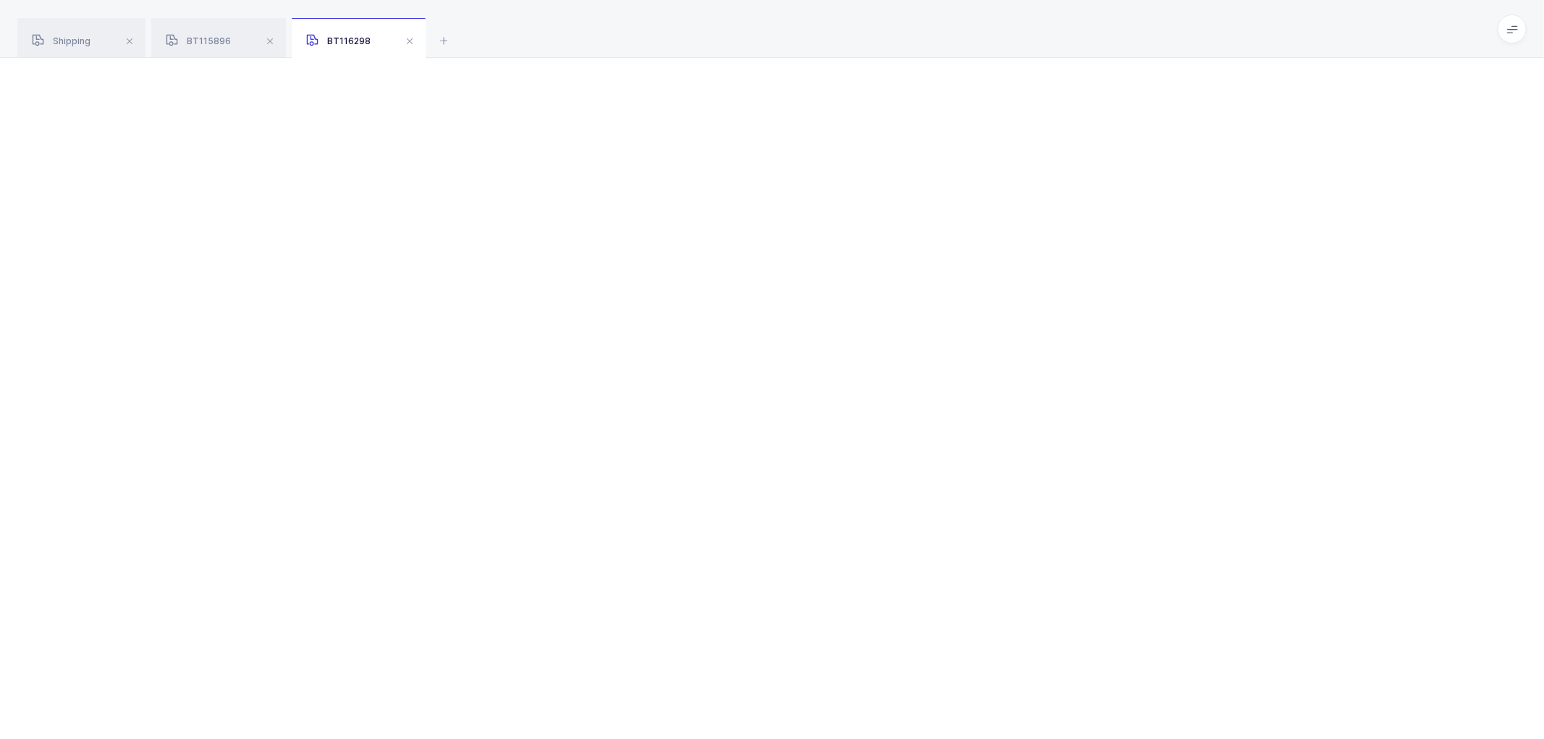
click at [418, 435] on div at bounding box center [772, 398] width 1544 height 681
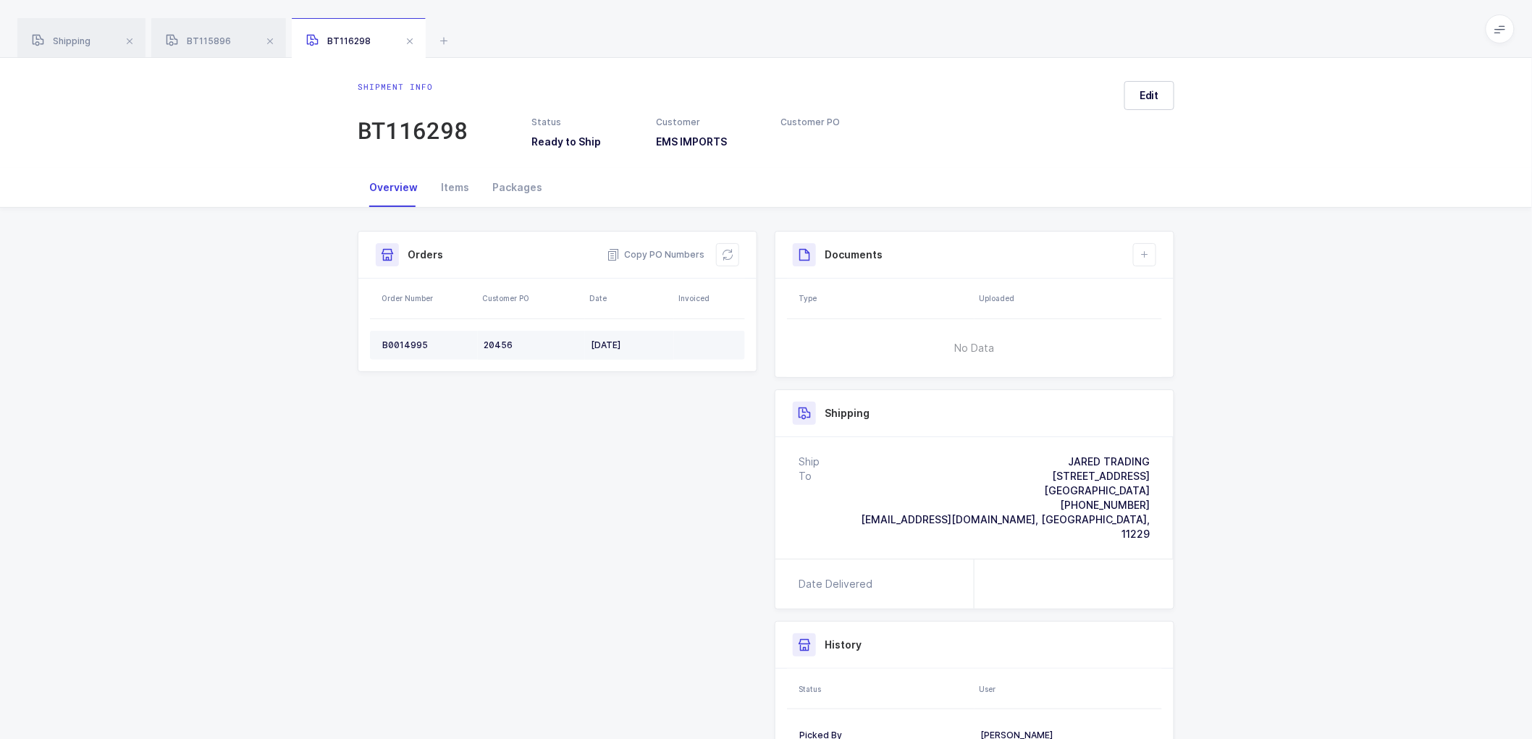
click at [400, 340] on div "B0014995" at bounding box center [427, 346] width 90 height 12
copy div "B0014995"
click at [58, 39] on span "Shipping" at bounding box center [61, 40] width 59 height 11
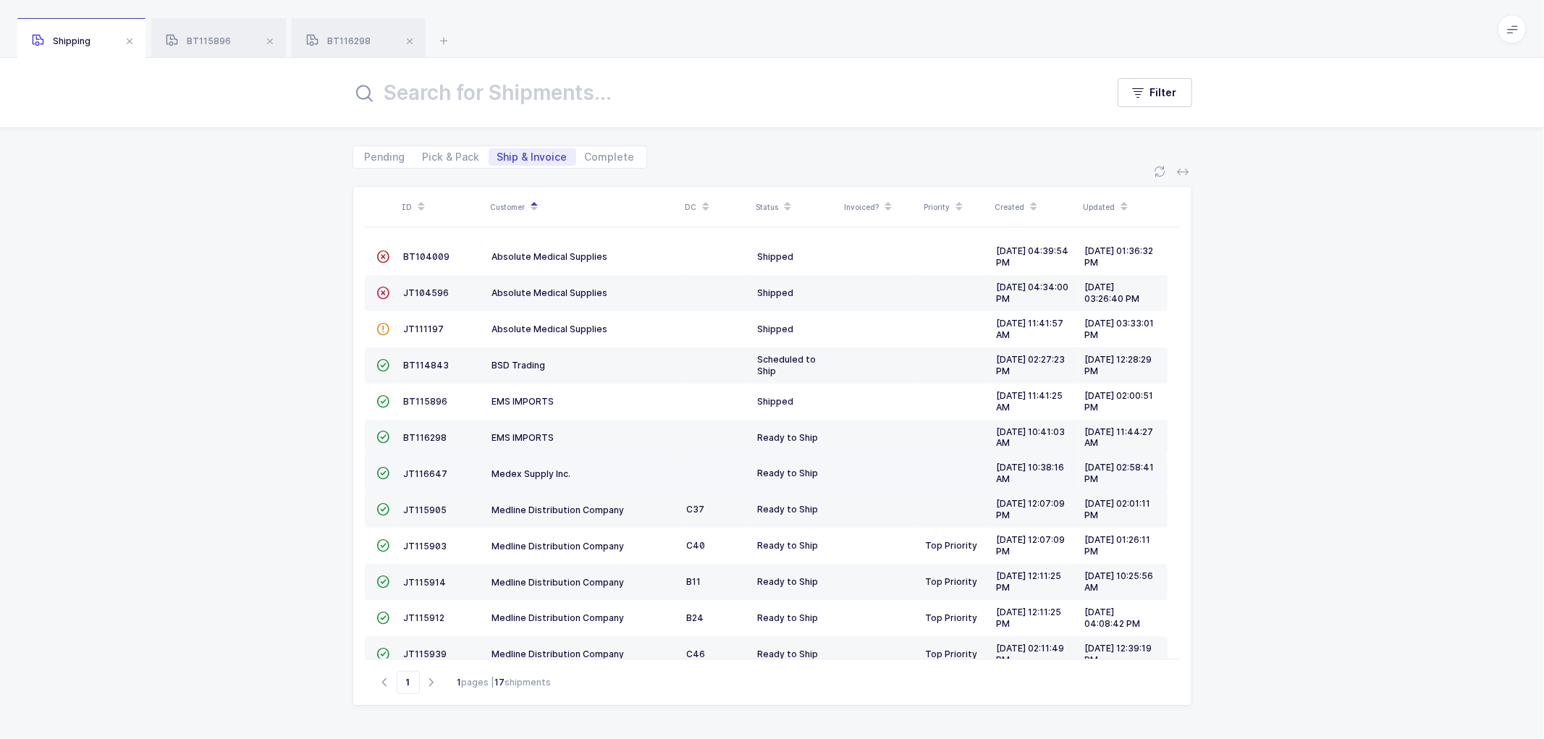
click at [418, 466] on td "JT116647" at bounding box center [442, 473] width 88 height 36
click at [422, 469] on span "JT116647" at bounding box center [426, 473] width 44 height 11
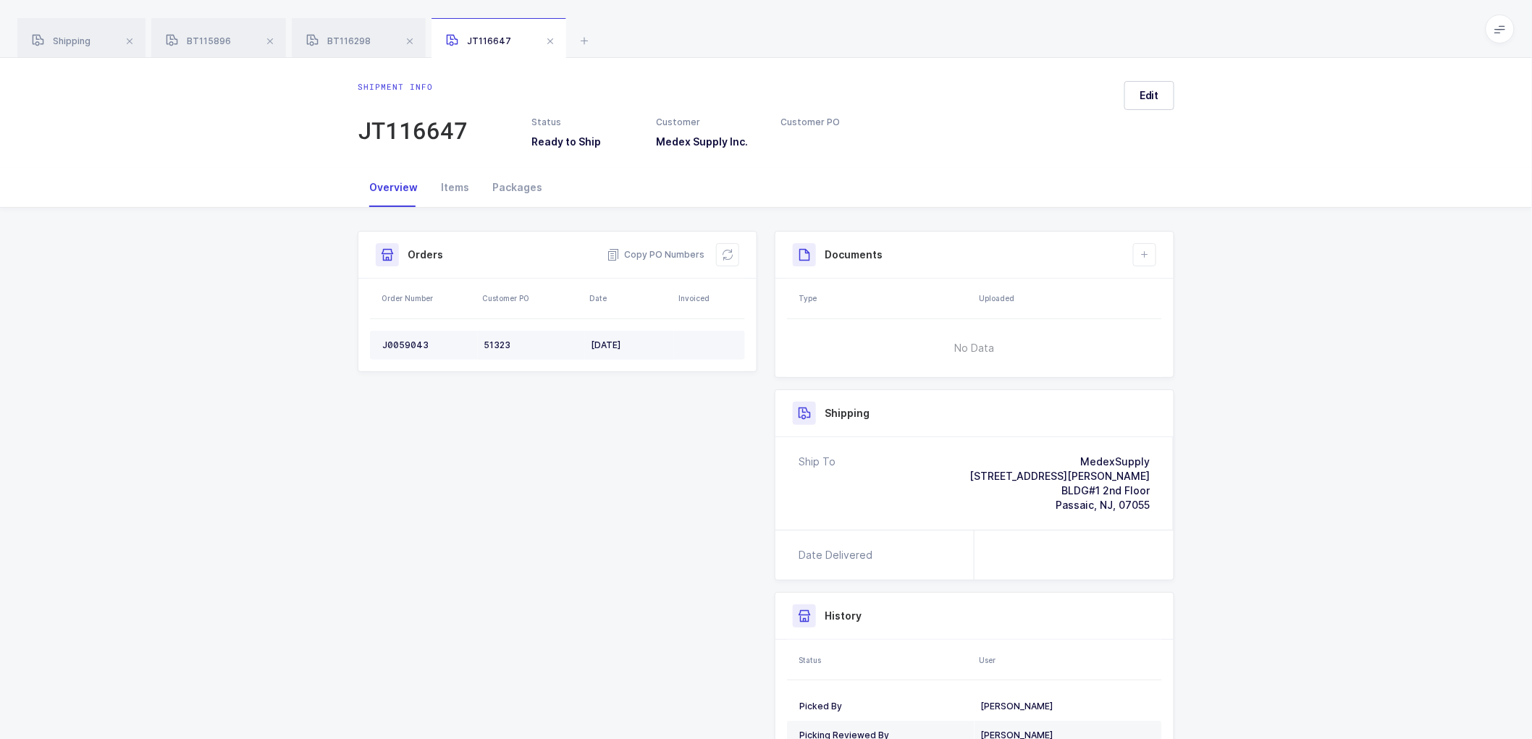
click at [405, 342] on div "J0059043" at bounding box center [427, 346] width 90 height 12
copy div "J0059043"
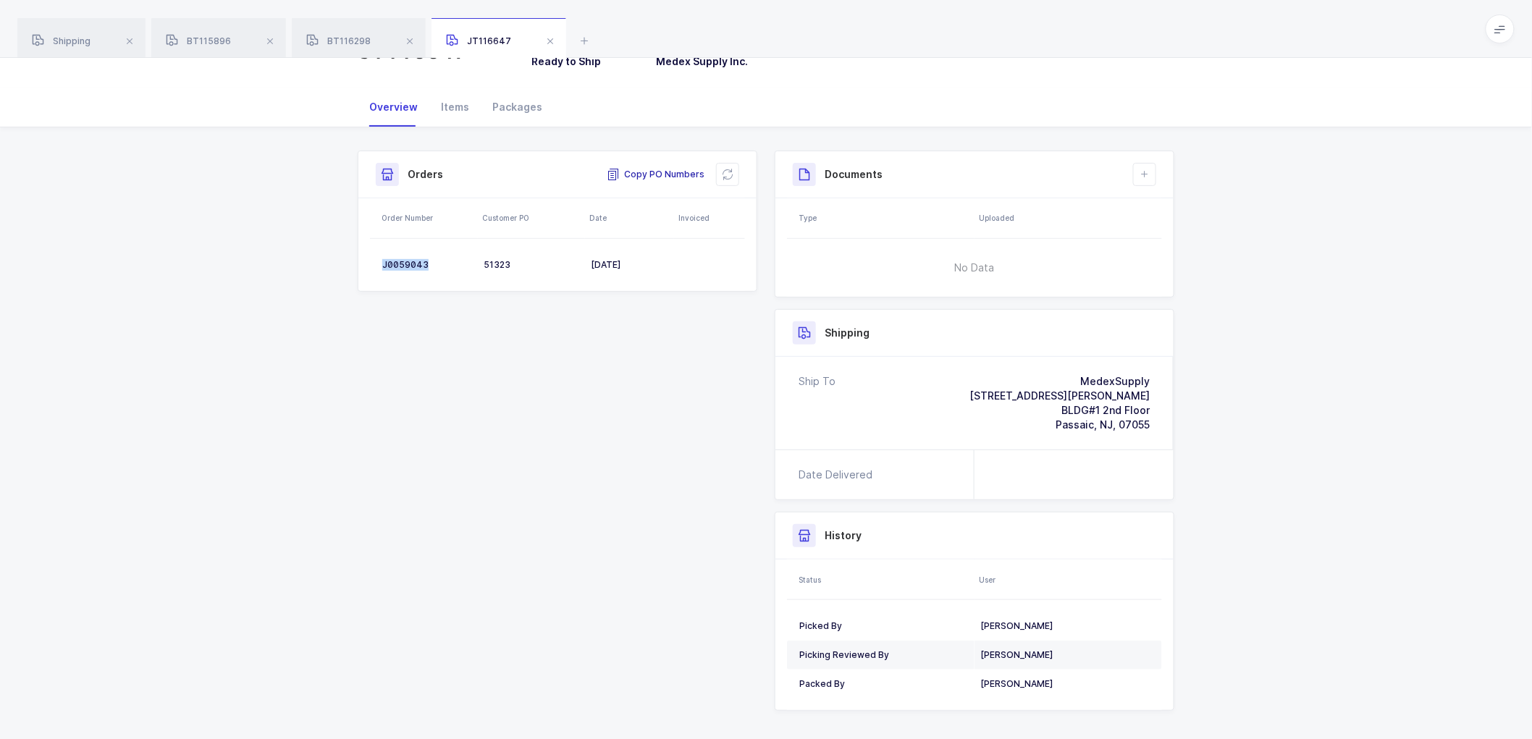
click at [644, 171] on span "Copy PO Numbers" at bounding box center [656, 174] width 98 height 14
click at [516, 101] on div "Packages" at bounding box center [517, 107] width 73 height 39
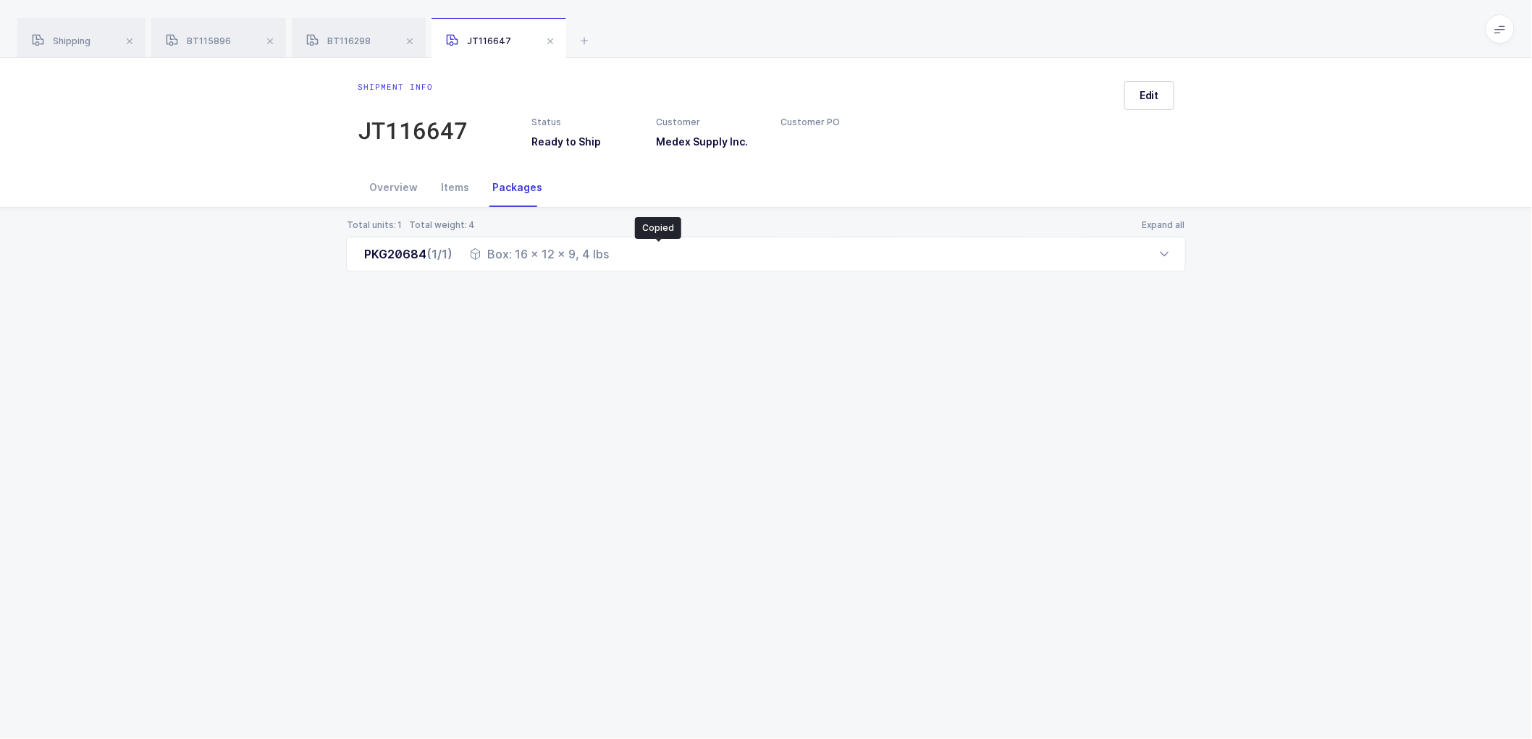
scroll to position [0, 0]
drag, startPoint x: 392, startPoint y: 185, endPoint x: 768, endPoint y: 123, distance: 381.5
click at [397, 183] on div "Overview" at bounding box center [400, 187] width 72 height 39
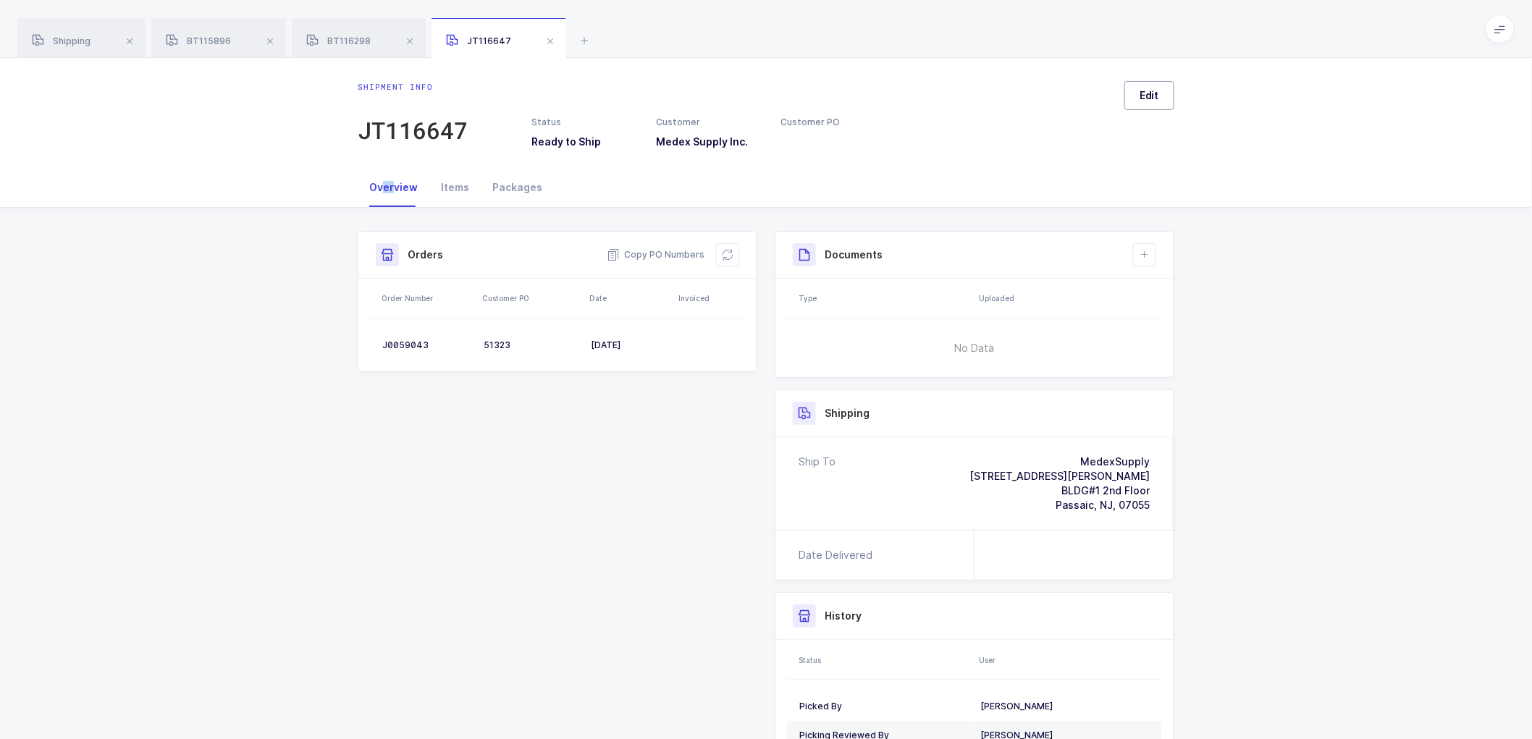
click at [1159, 93] on span "Edit" at bounding box center [1150, 95] width 20 height 14
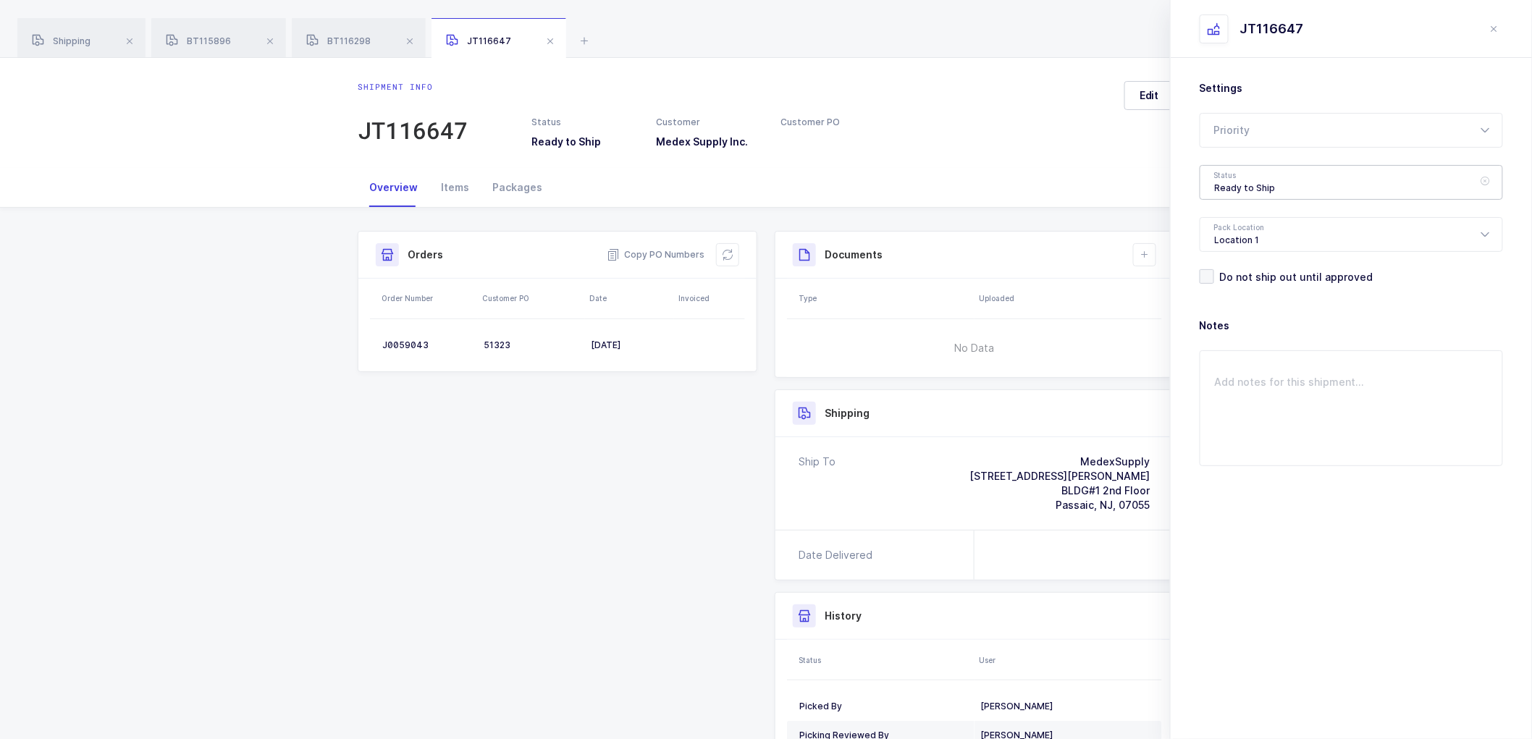
click at [1222, 182] on div "Ready to Ship" at bounding box center [1351, 182] width 303 height 35
drag, startPoint x: 1239, startPoint y: 287, endPoint x: 1205, endPoint y: 285, distance: 33.4
click at [1239, 287] on span "Shipped" at bounding box center [1235, 293] width 41 height 12
type input "Shipped"
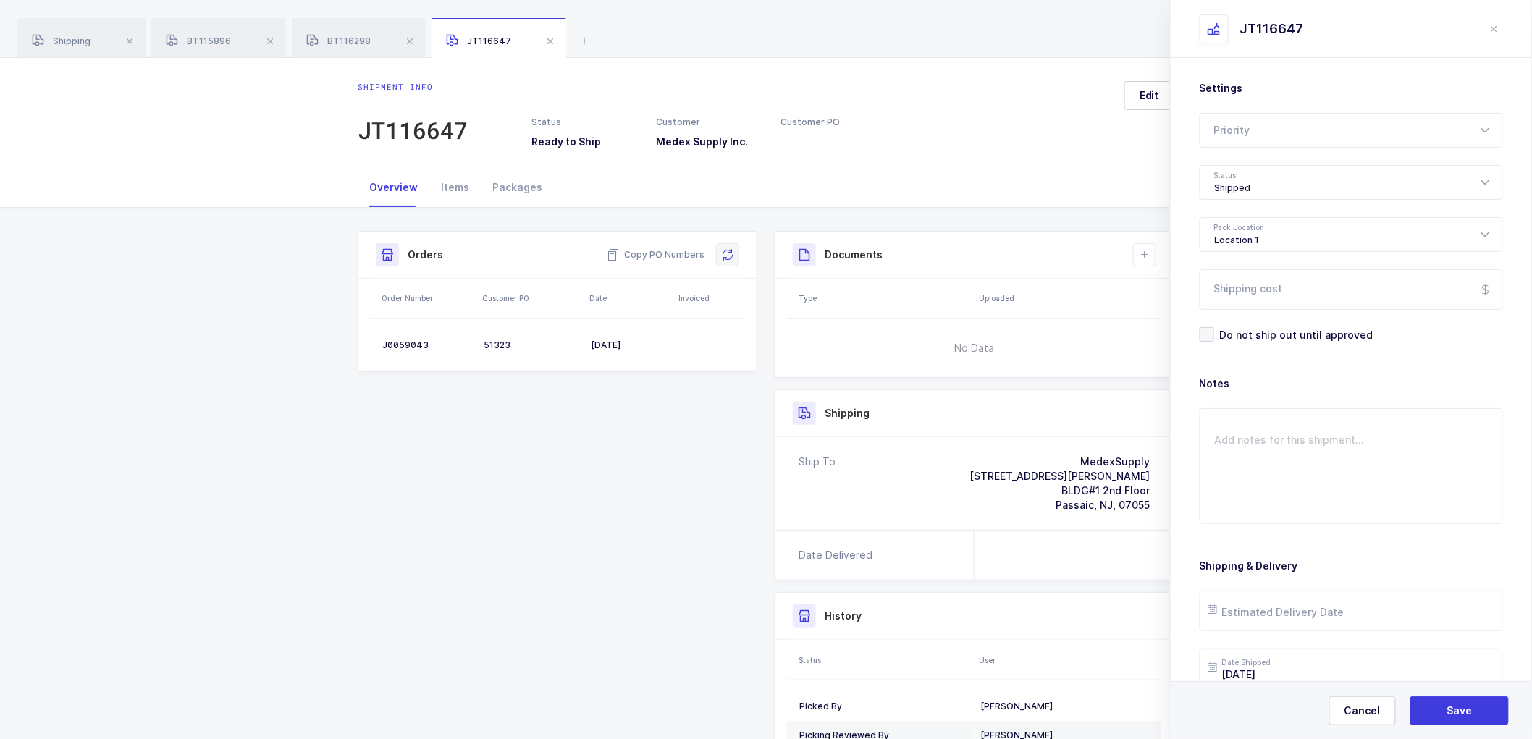
drag, startPoint x: 723, startPoint y: 250, endPoint x: 863, endPoint y: 283, distance: 144.2
click at [724, 250] on icon at bounding box center [728, 255] width 12 height 12
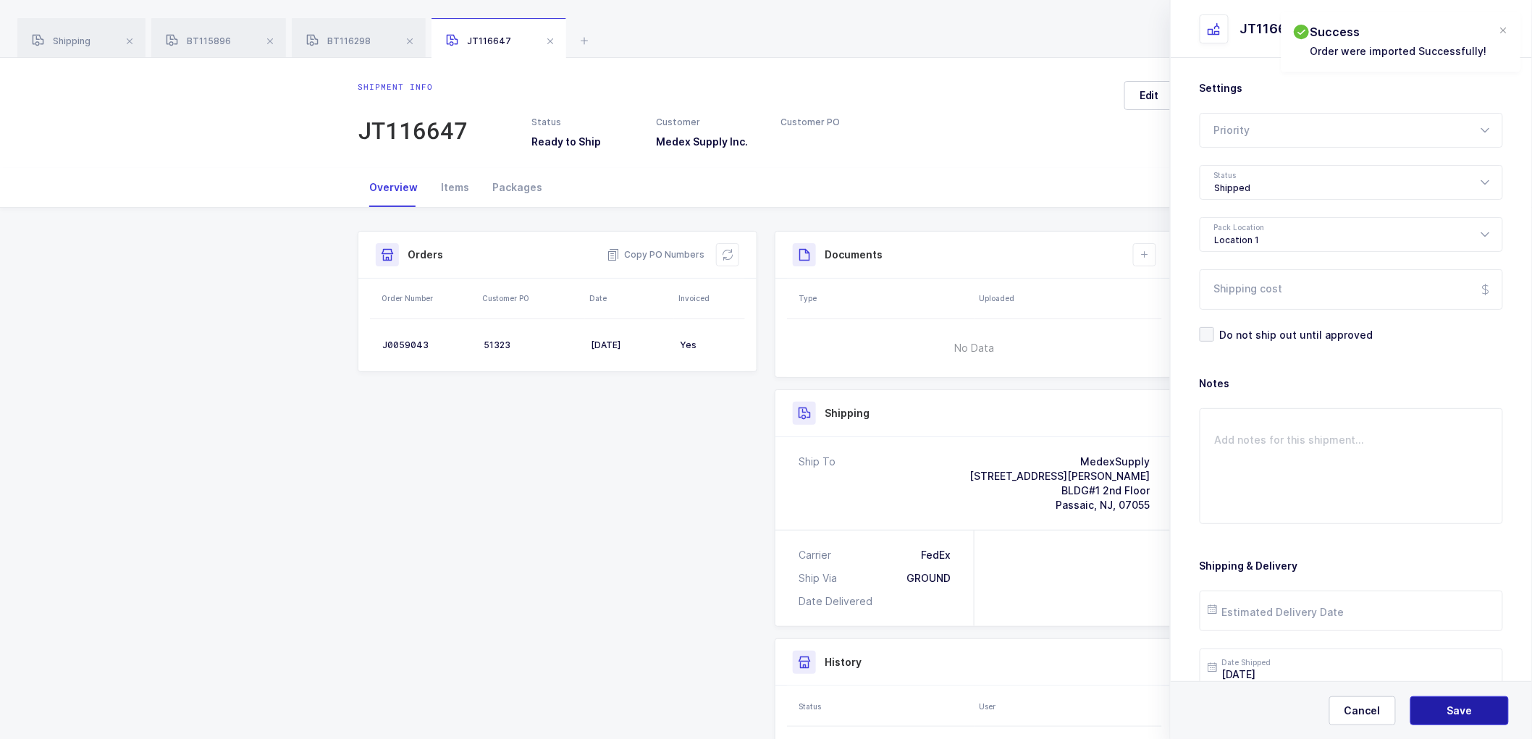
drag, startPoint x: 1459, startPoint y: 706, endPoint x: 1427, endPoint y: 647, distance: 67.4
click at [1459, 707] on span "Save" at bounding box center [1459, 711] width 25 height 14
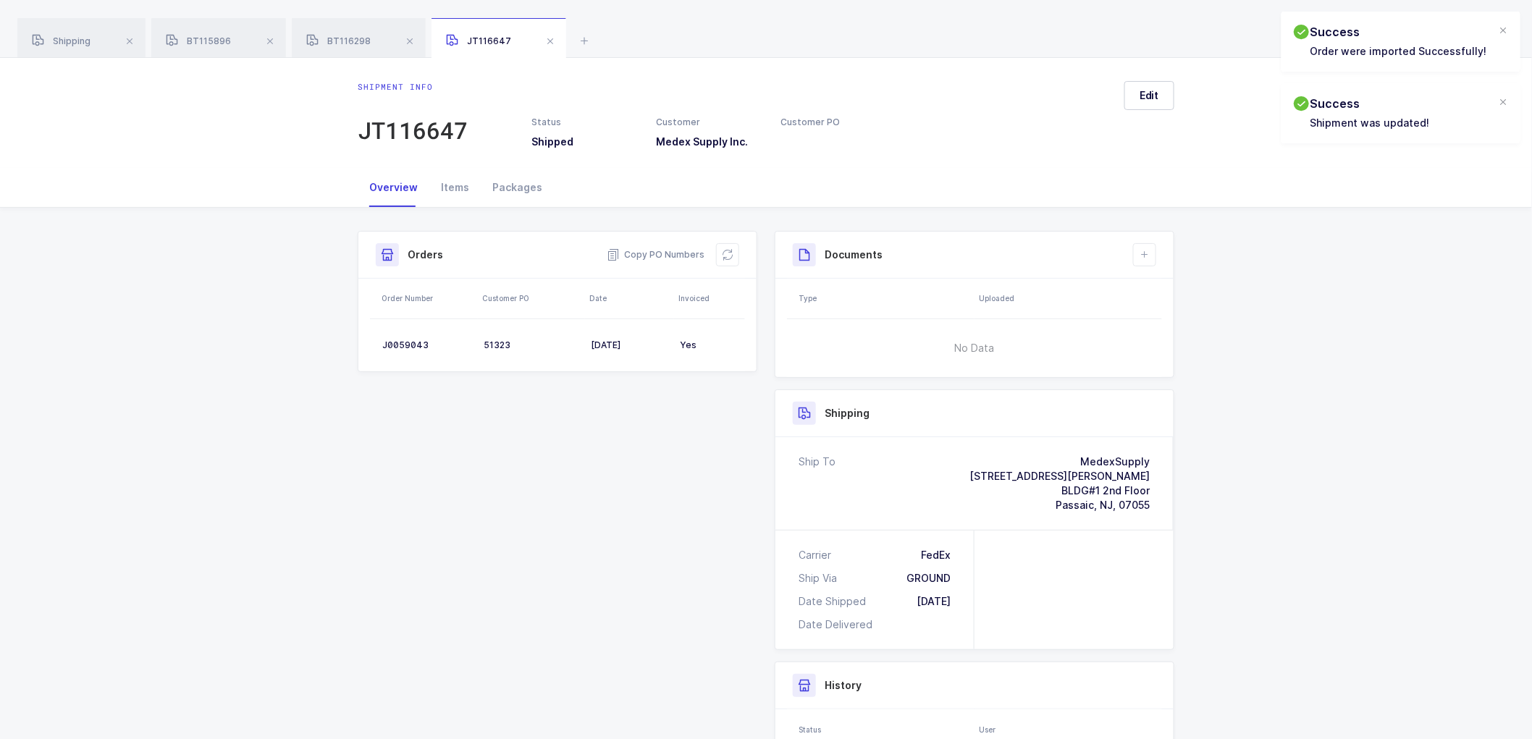
click at [1144, 242] on div "Documents Create Document Upload Document" at bounding box center [974, 255] width 398 height 47
click at [1151, 256] on button at bounding box center [1144, 254] width 23 height 23
click at [1164, 285] on li "Create Document" at bounding box center [1194, 296] width 108 height 23
click at [1449, 708] on span "Submit" at bounding box center [1459, 711] width 35 height 14
